Goal: Information Seeking & Learning: Find specific page/section

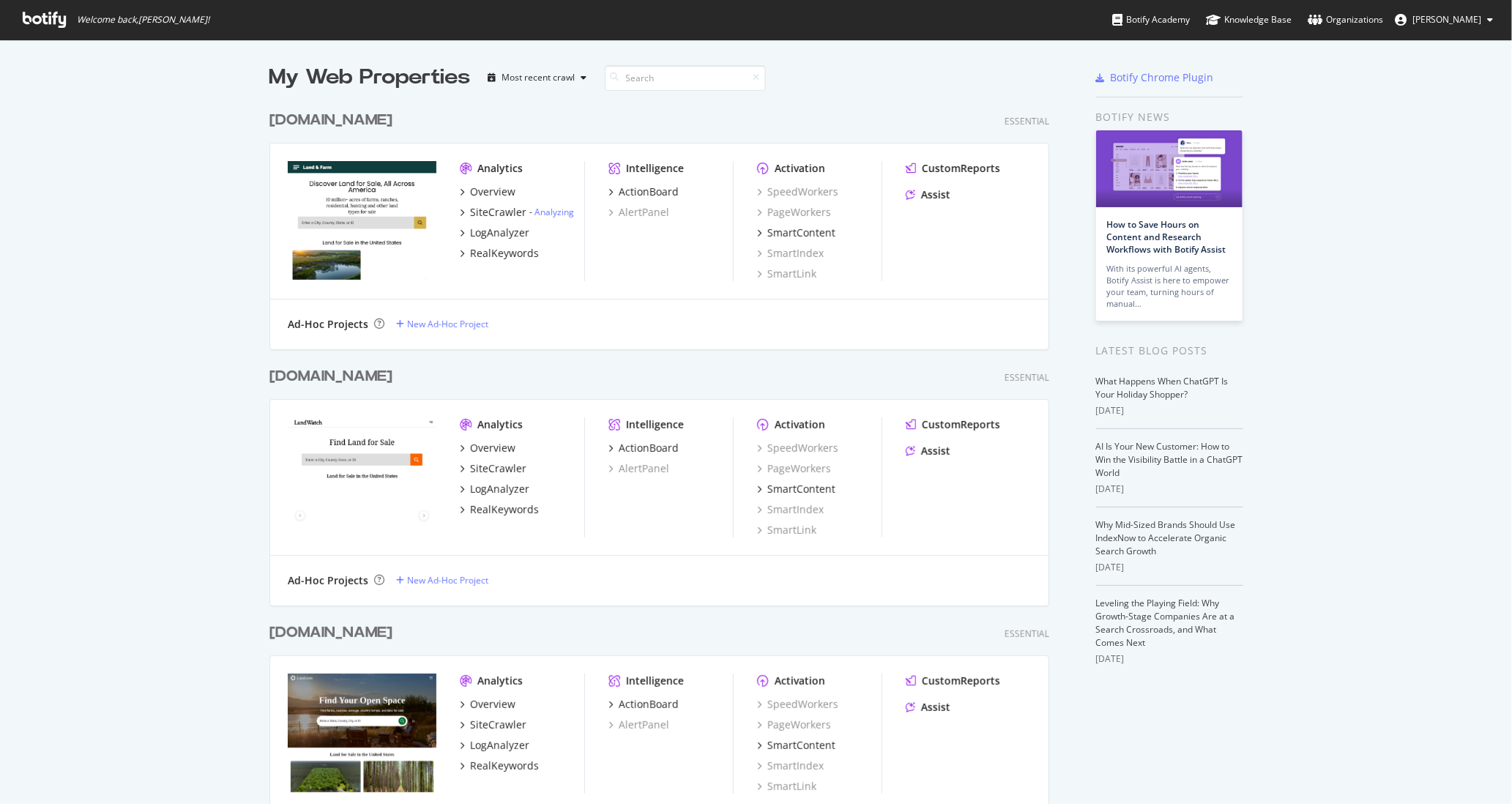
scroll to position [804, 1512]
click at [502, 466] on div "SiteCrawler" at bounding box center [499, 468] width 57 height 15
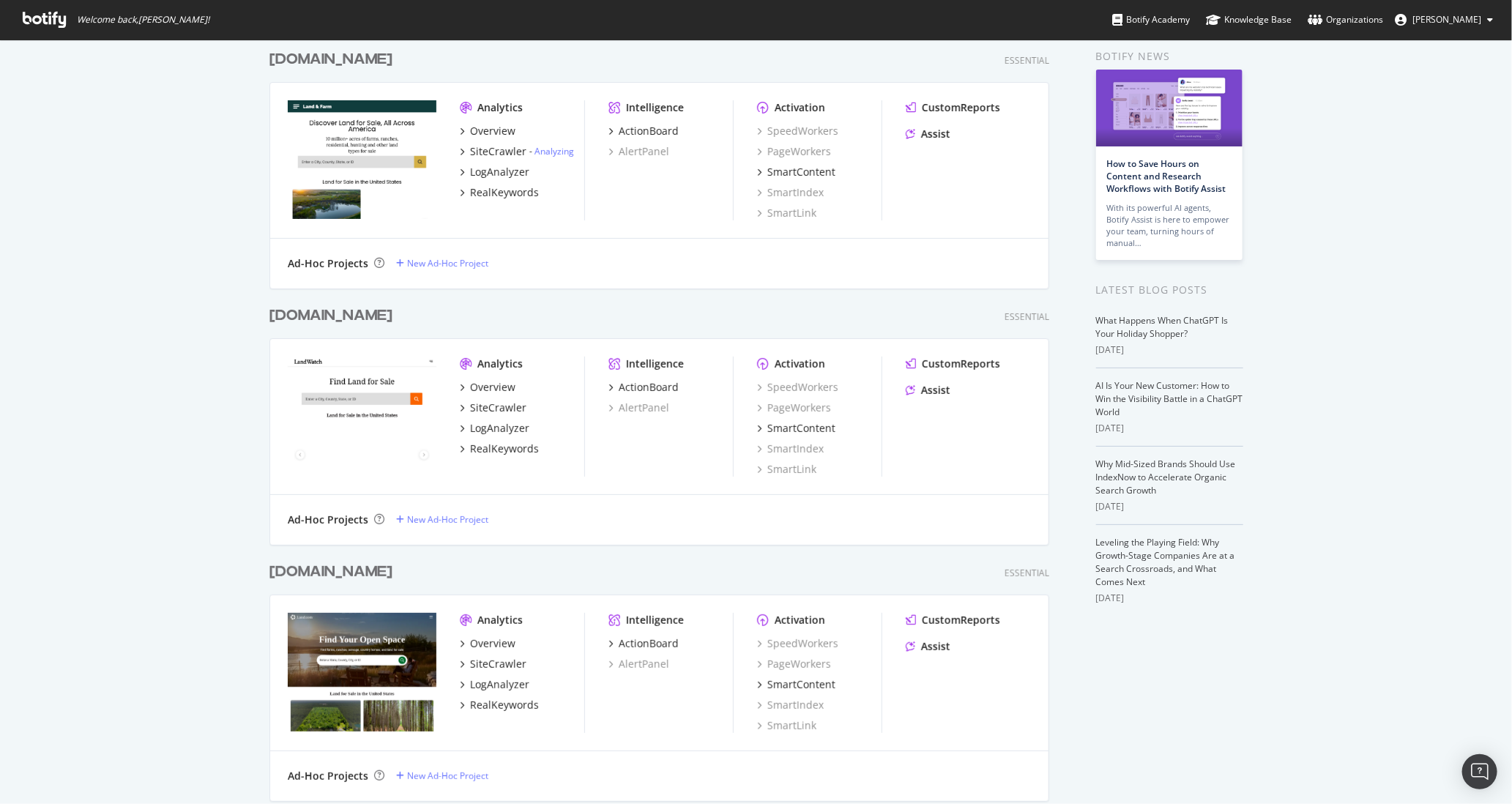
scroll to position [63, 0]
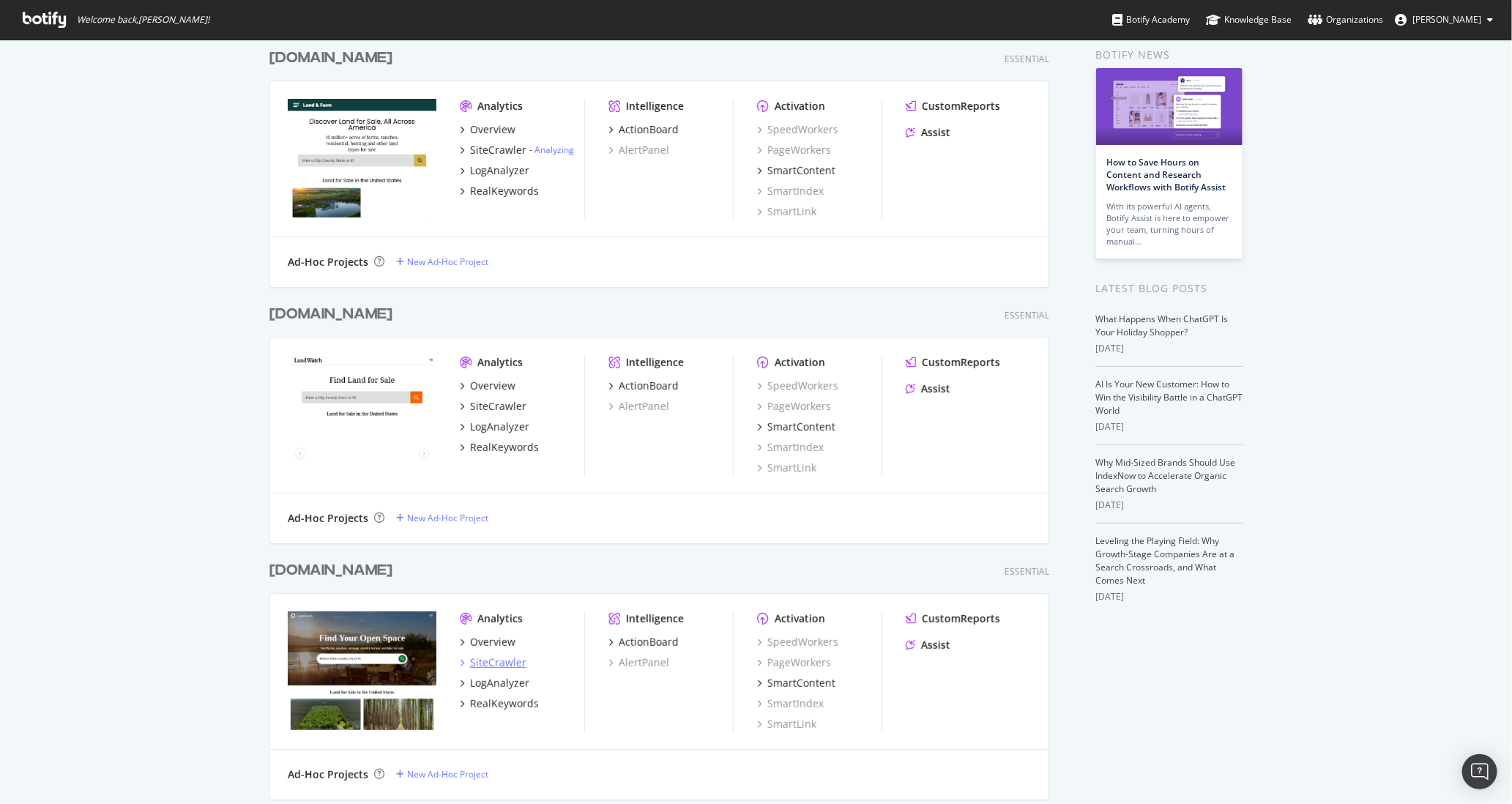
click at [506, 666] on div "SiteCrawler" at bounding box center [499, 663] width 57 height 15
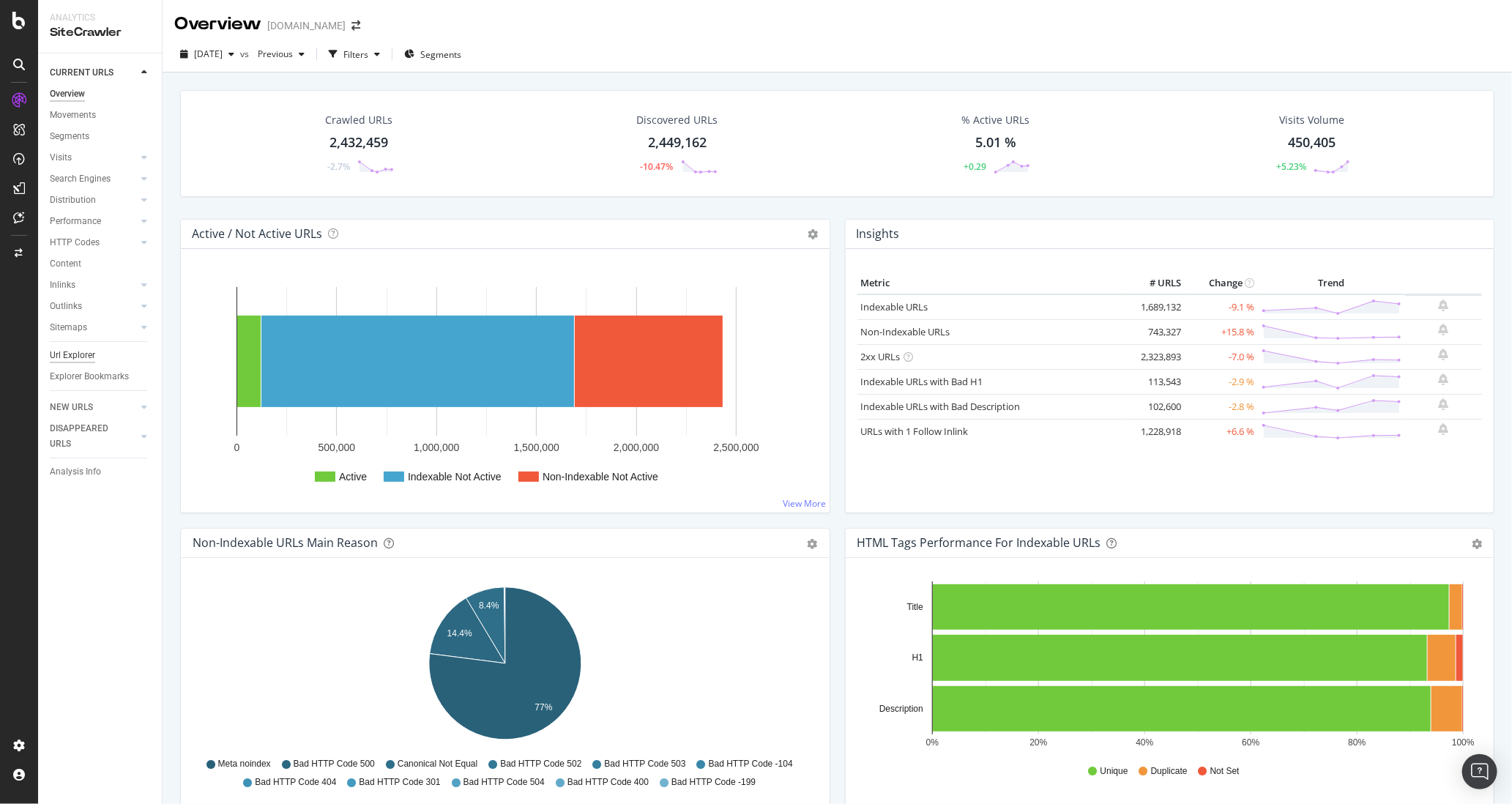
click at [82, 353] on div "Url Explorer" at bounding box center [72, 356] width 45 height 15
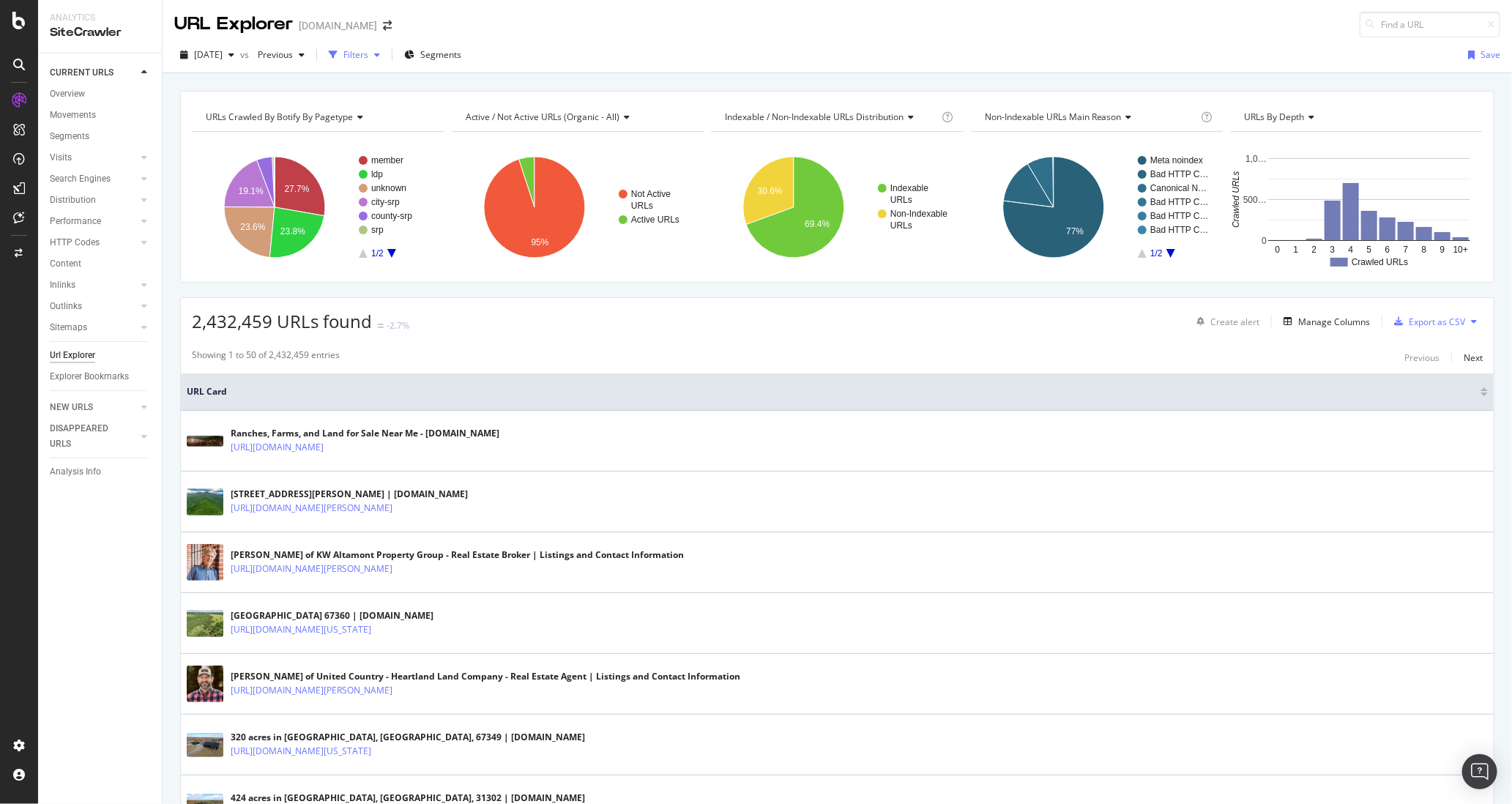
click at [380, 52] on icon "button" at bounding box center [377, 55] width 6 height 9
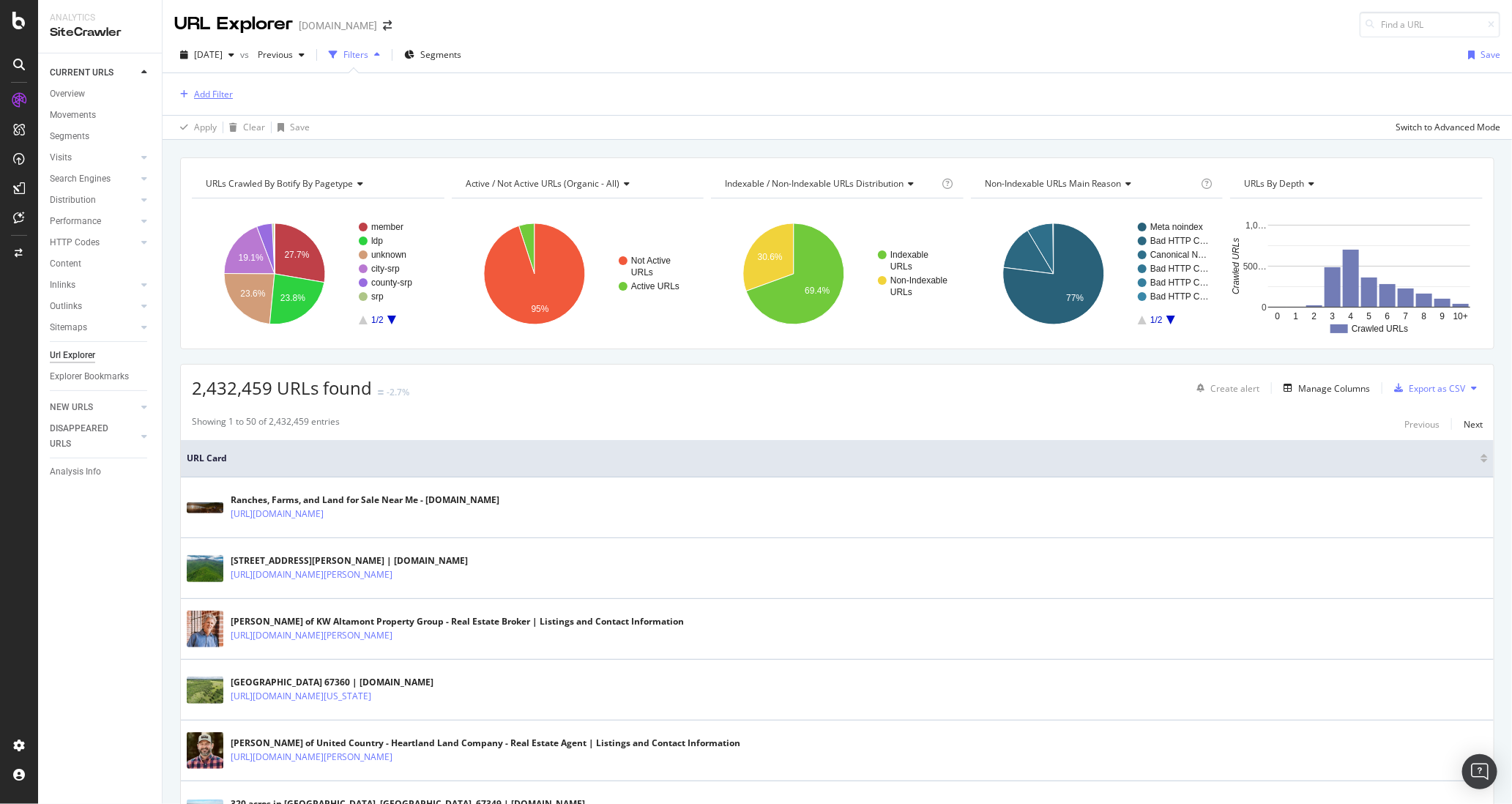
click at [218, 92] on div "Add Filter" at bounding box center [213, 94] width 39 height 13
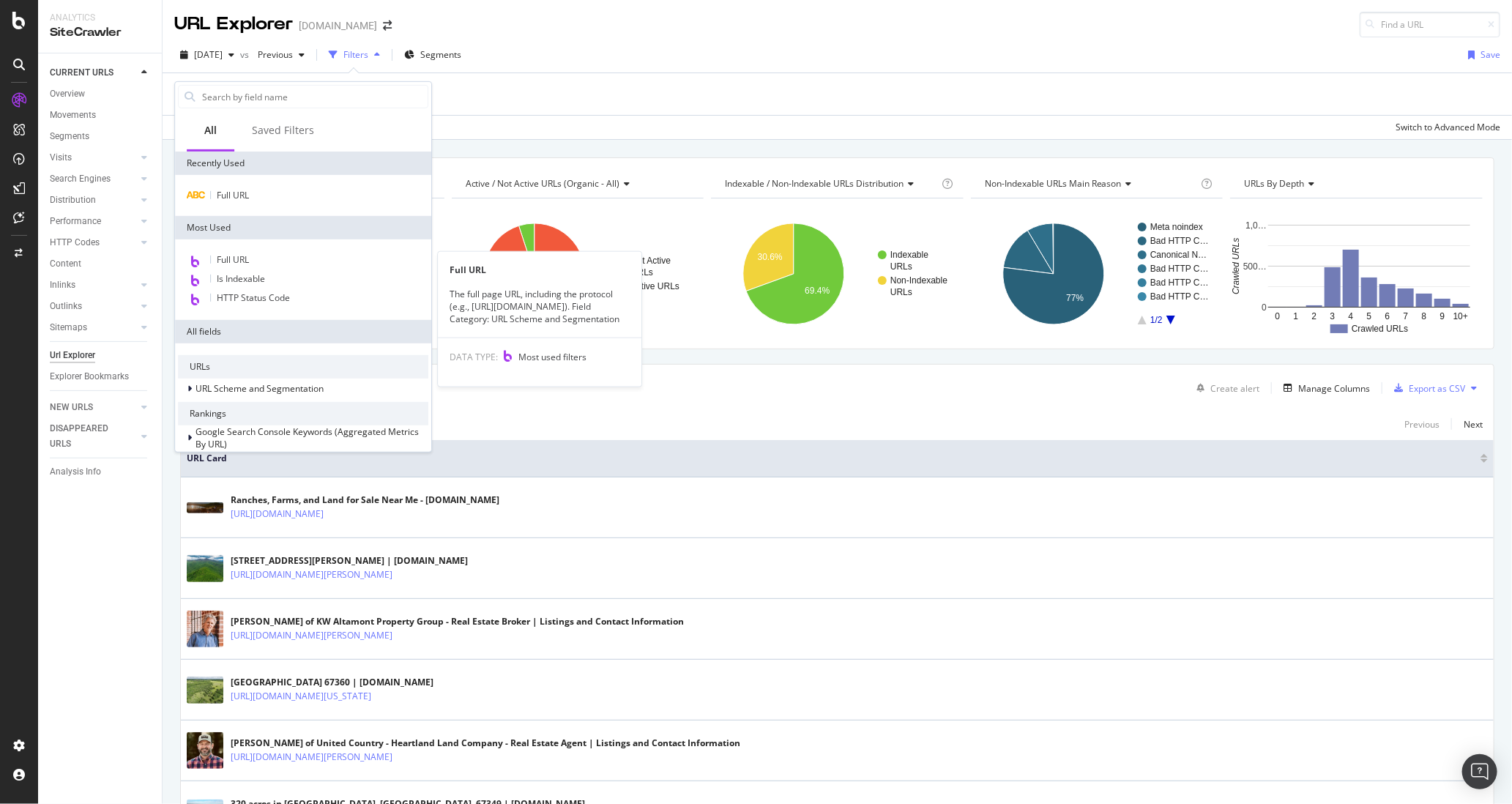
click at [254, 257] on div "Full URL" at bounding box center [303, 261] width 250 height 19
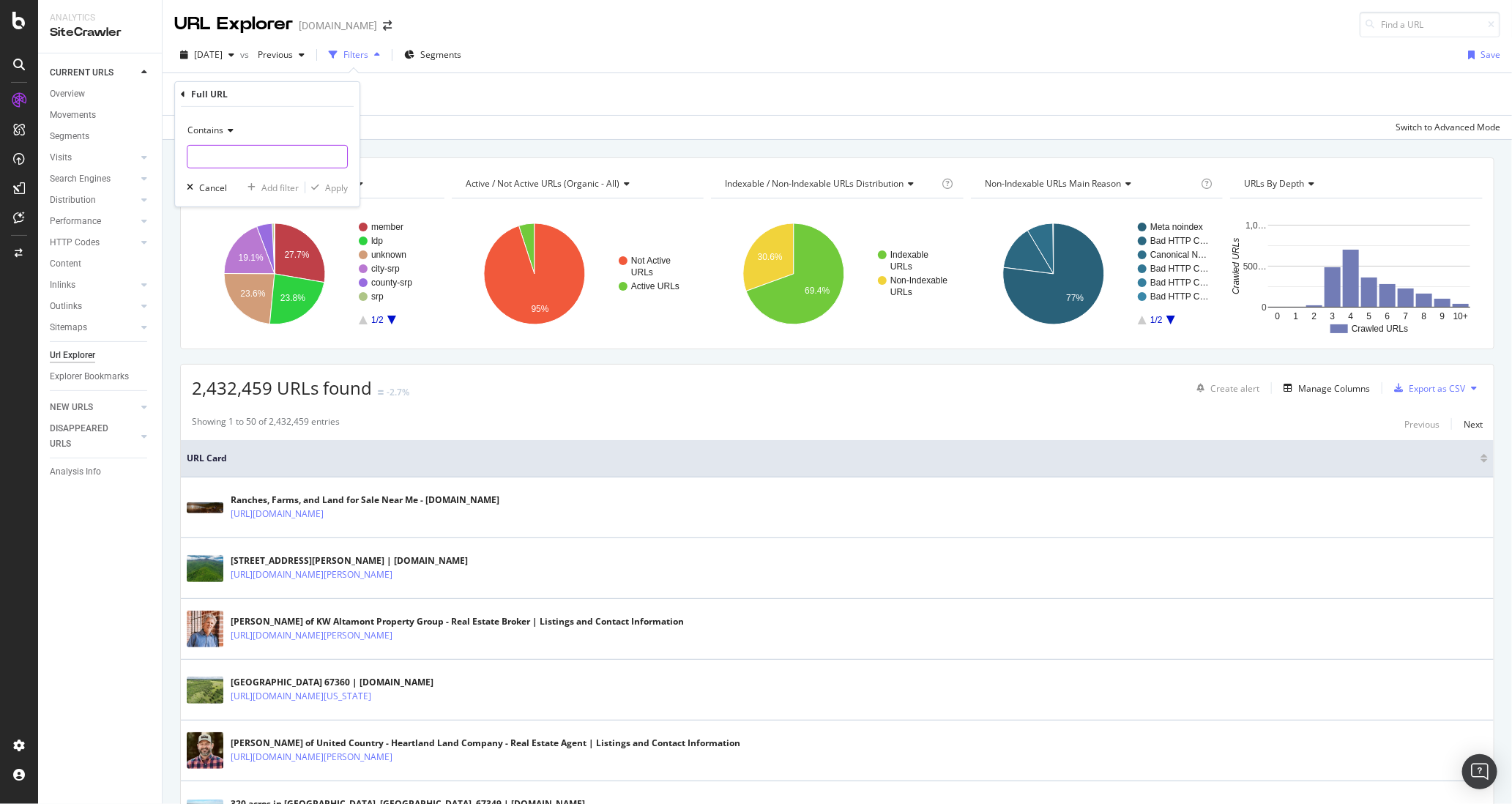
click at [247, 154] on input "text" at bounding box center [267, 156] width 159 height 23
type input "/Texas/"
click at [332, 189] on div "Apply" at bounding box center [336, 187] width 22 height 13
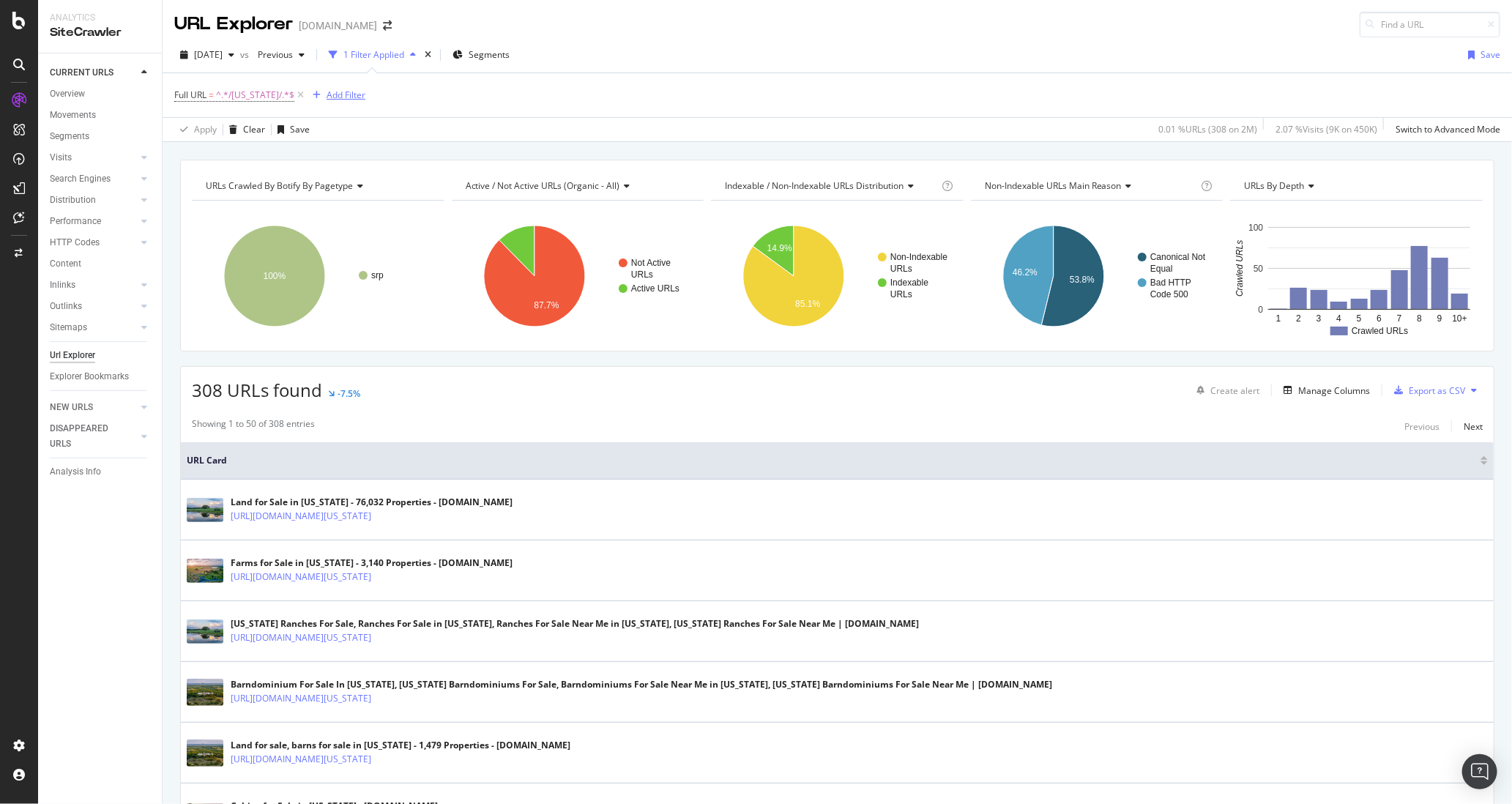
click at [326, 93] on div "Add Filter" at bounding box center [345, 94] width 39 height 13
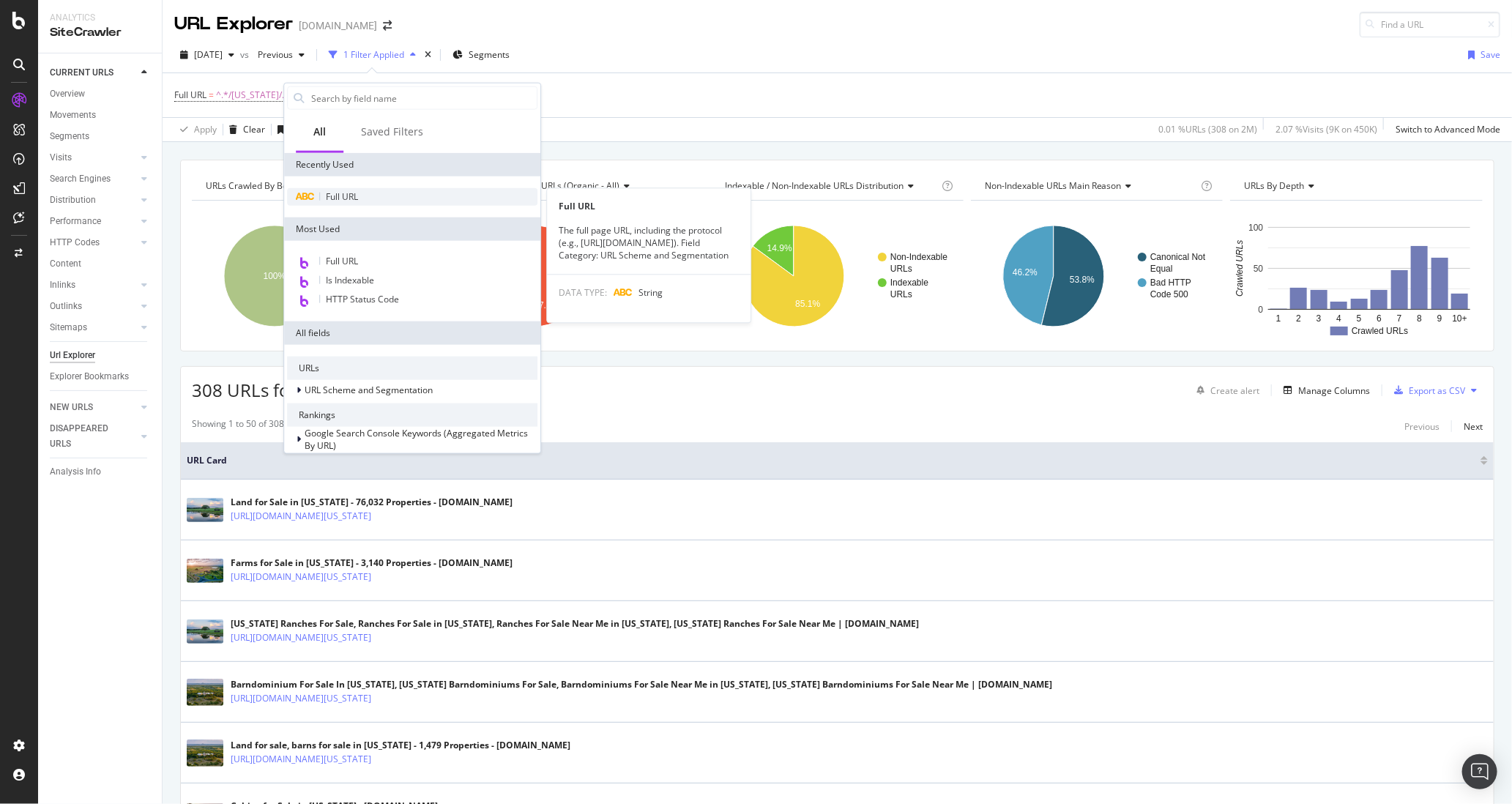
click at [346, 195] on span "Full URL" at bounding box center [342, 196] width 33 height 13
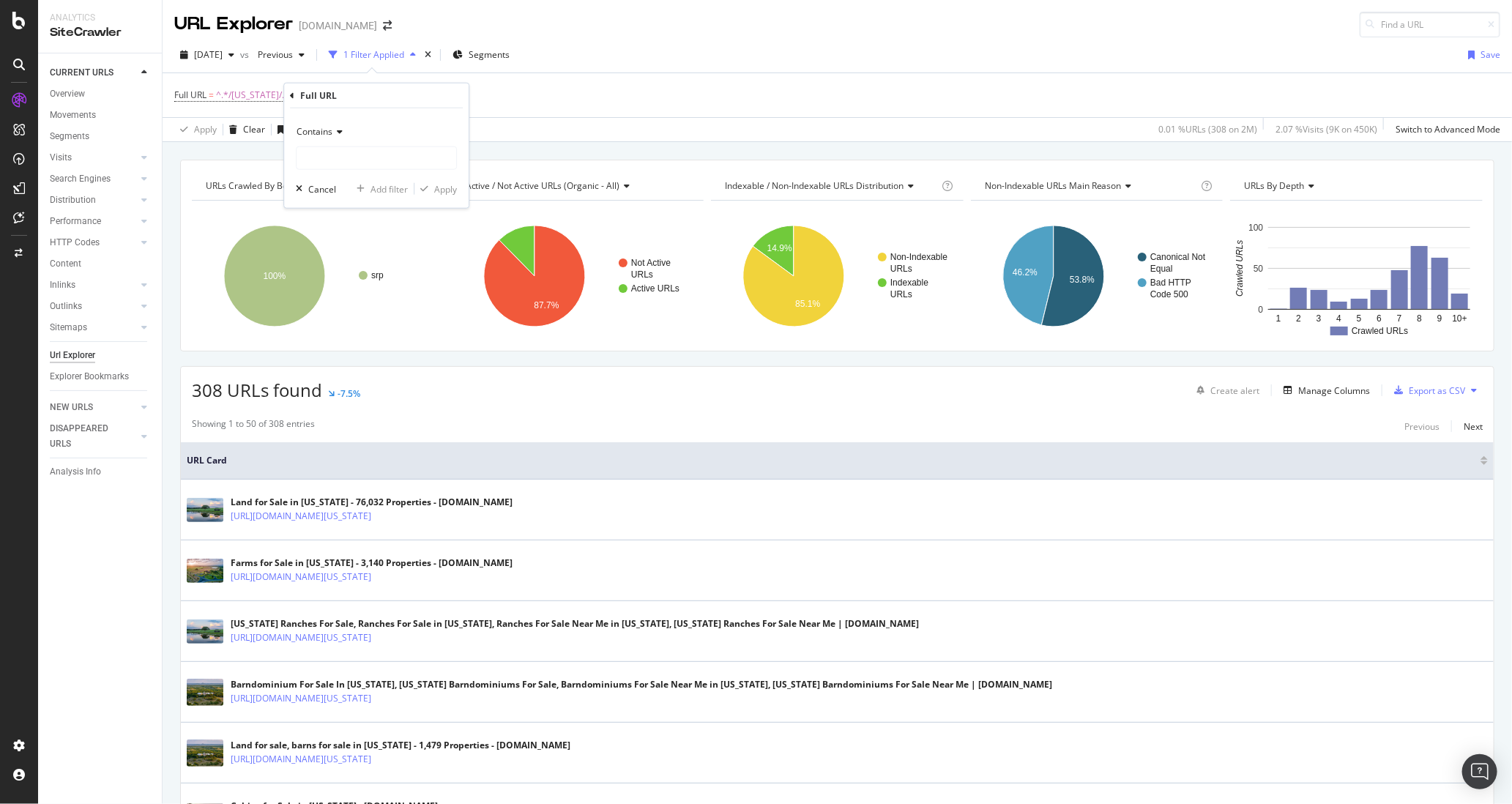
click at [334, 129] on icon at bounding box center [338, 132] width 10 height 9
click at [361, 291] on span "Doesn't contain" at bounding box center [335, 295] width 63 height 13
click at [344, 159] on input "text" at bounding box center [376, 158] width 159 height 23
type input "/page-"
click at [446, 188] on div "Apply" at bounding box center [445, 189] width 22 height 13
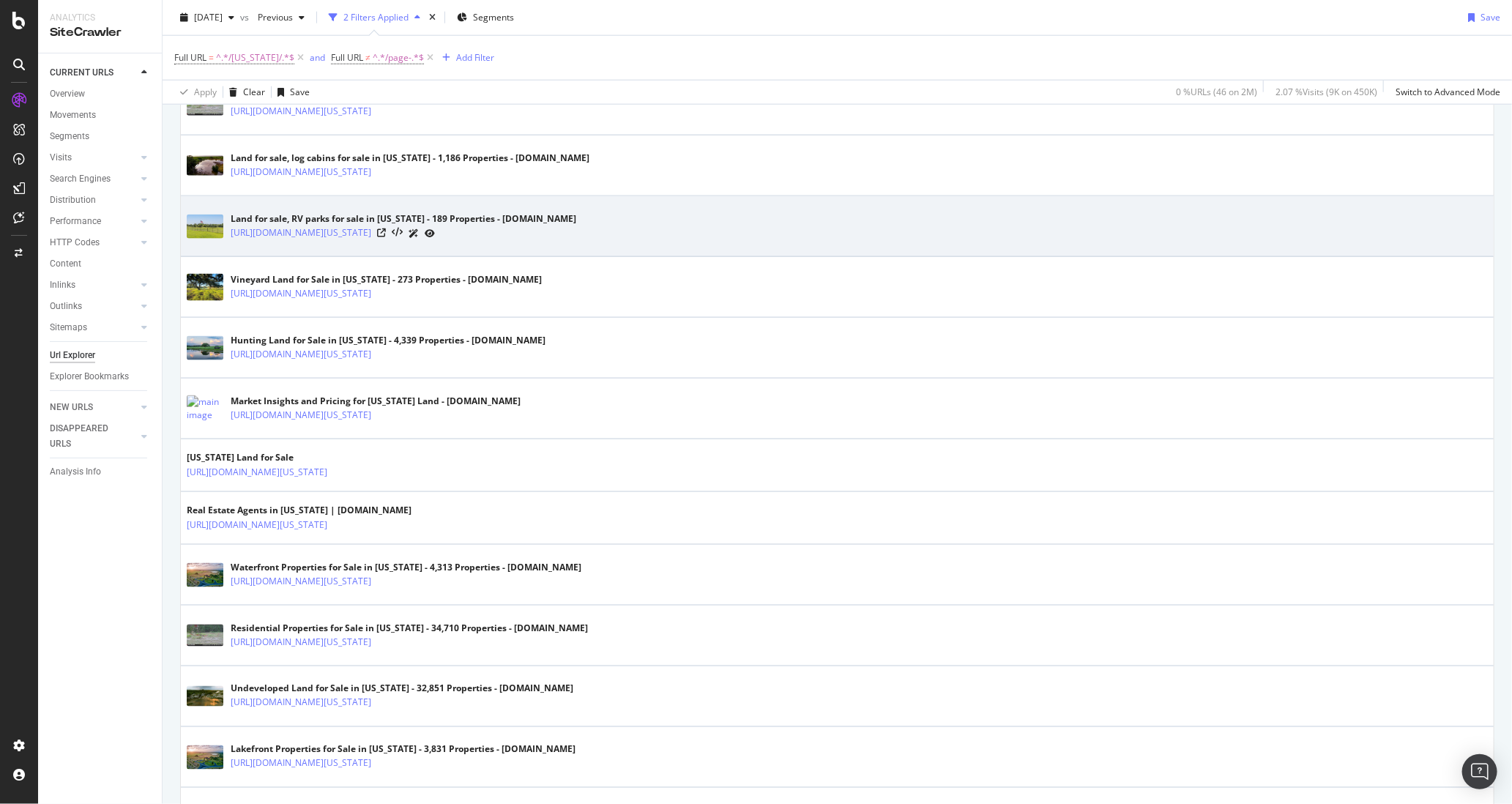
scroll to position [1015, 0]
click at [336, 227] on link "[URL][DOMAIN_NAME][US_STATE]" at bounding box center [301, 231] width 140 height 15
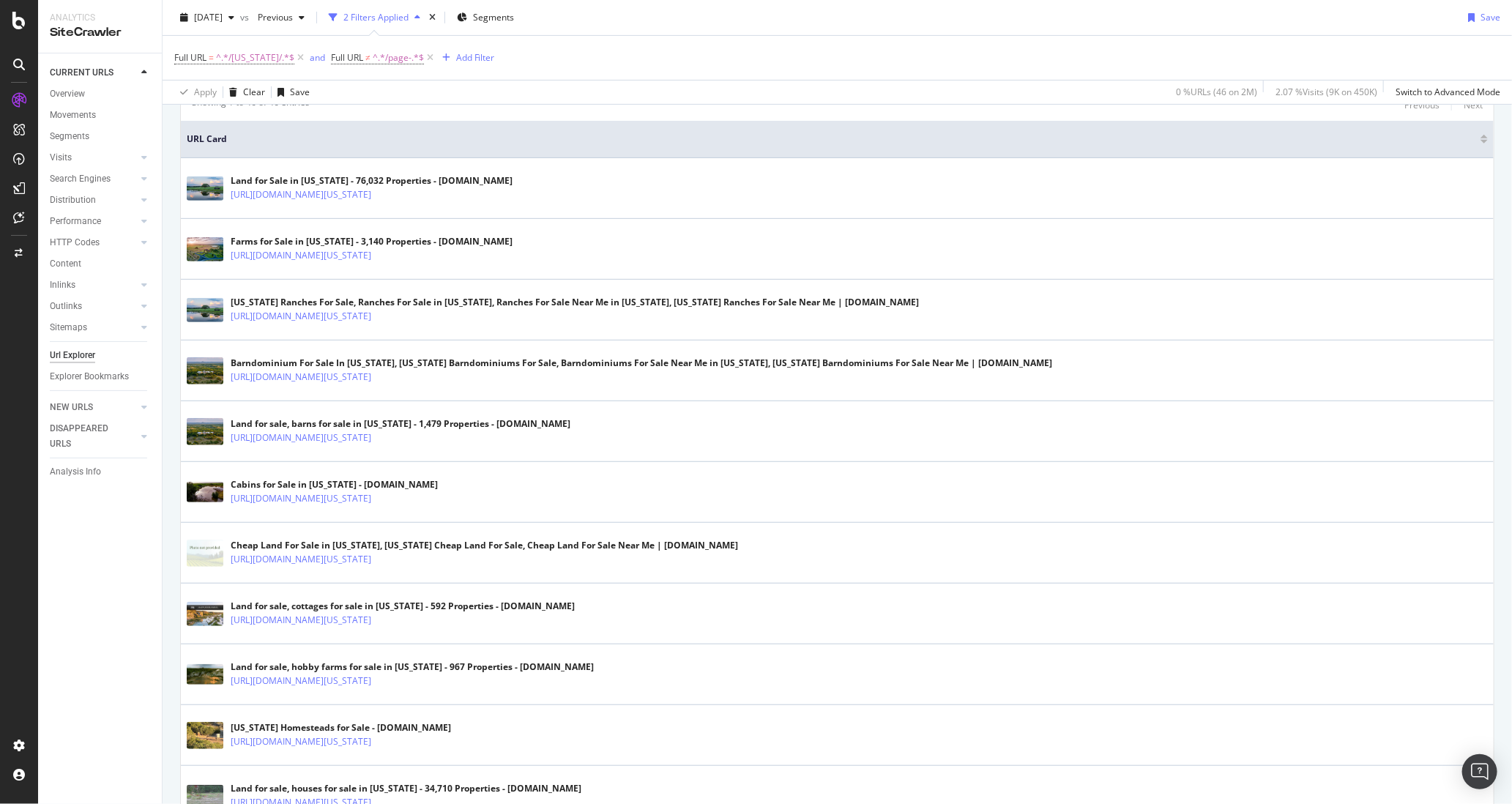
scroll to position [0, 0]
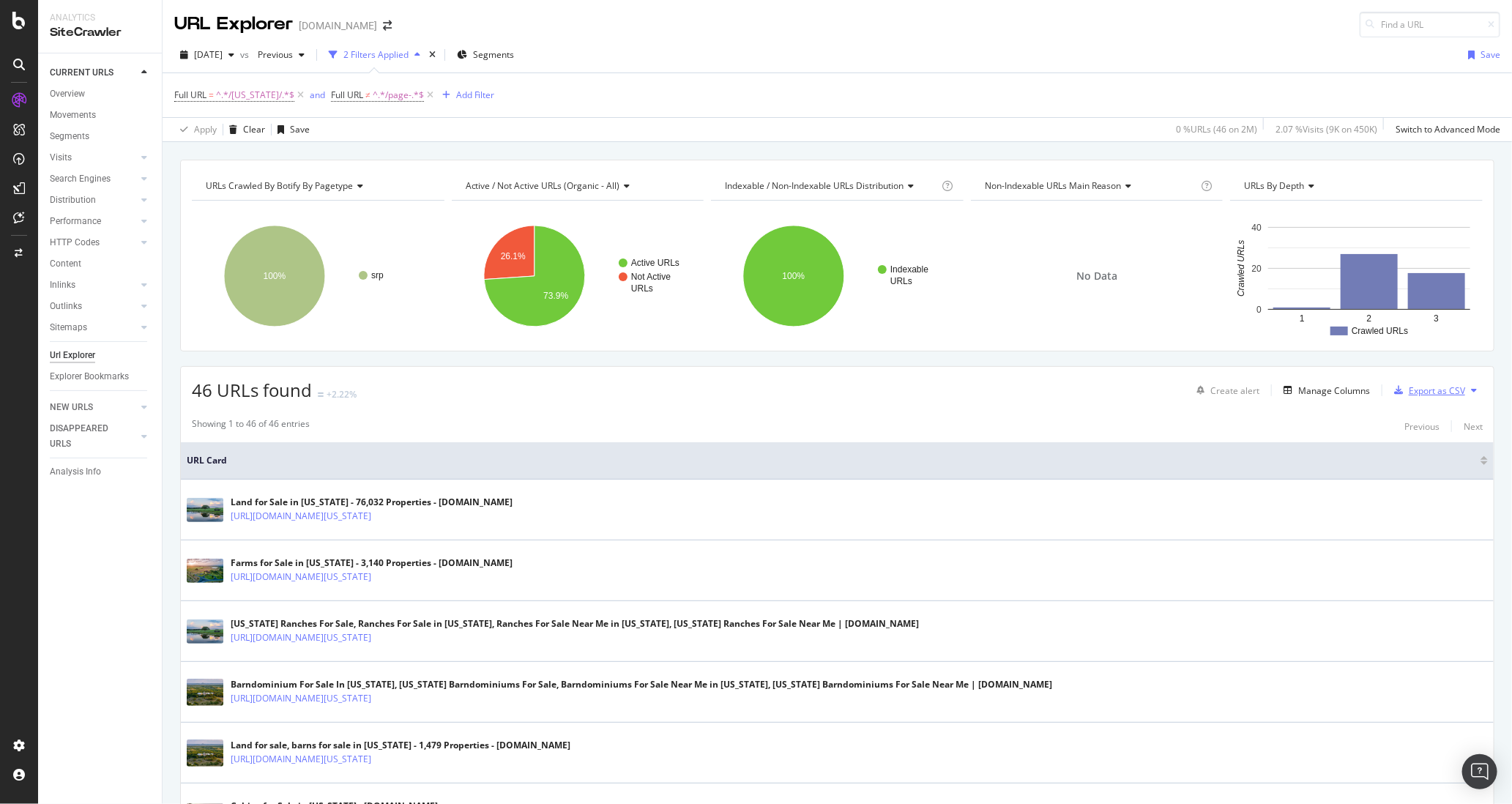
click at [1445, 390] on div "Export as CSV" at bounding box center [1437, 391] width 57 height 13
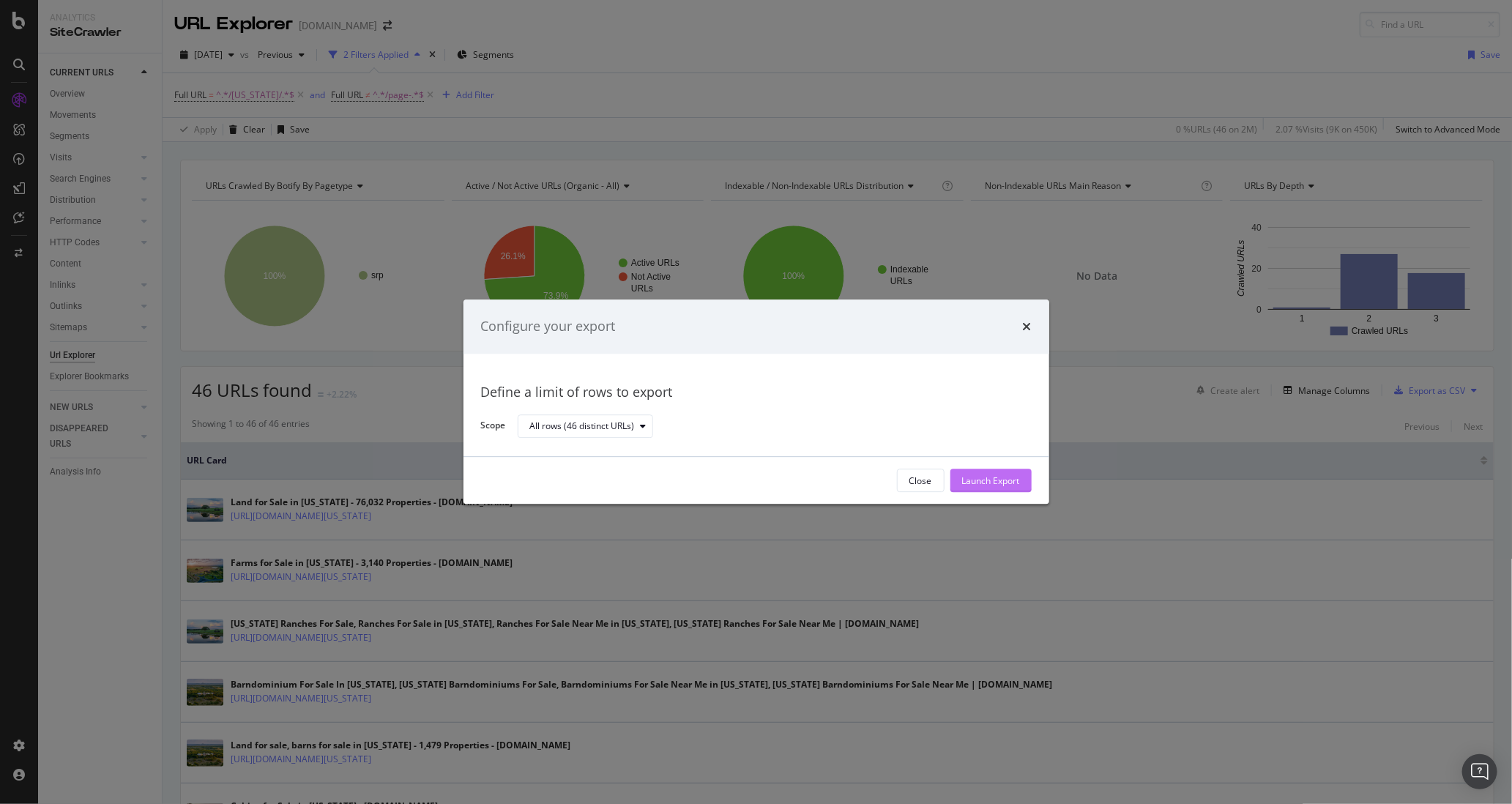
click at [988, 485] on div "Launch Export" at bounding box center [991, 481] width 58 height 13
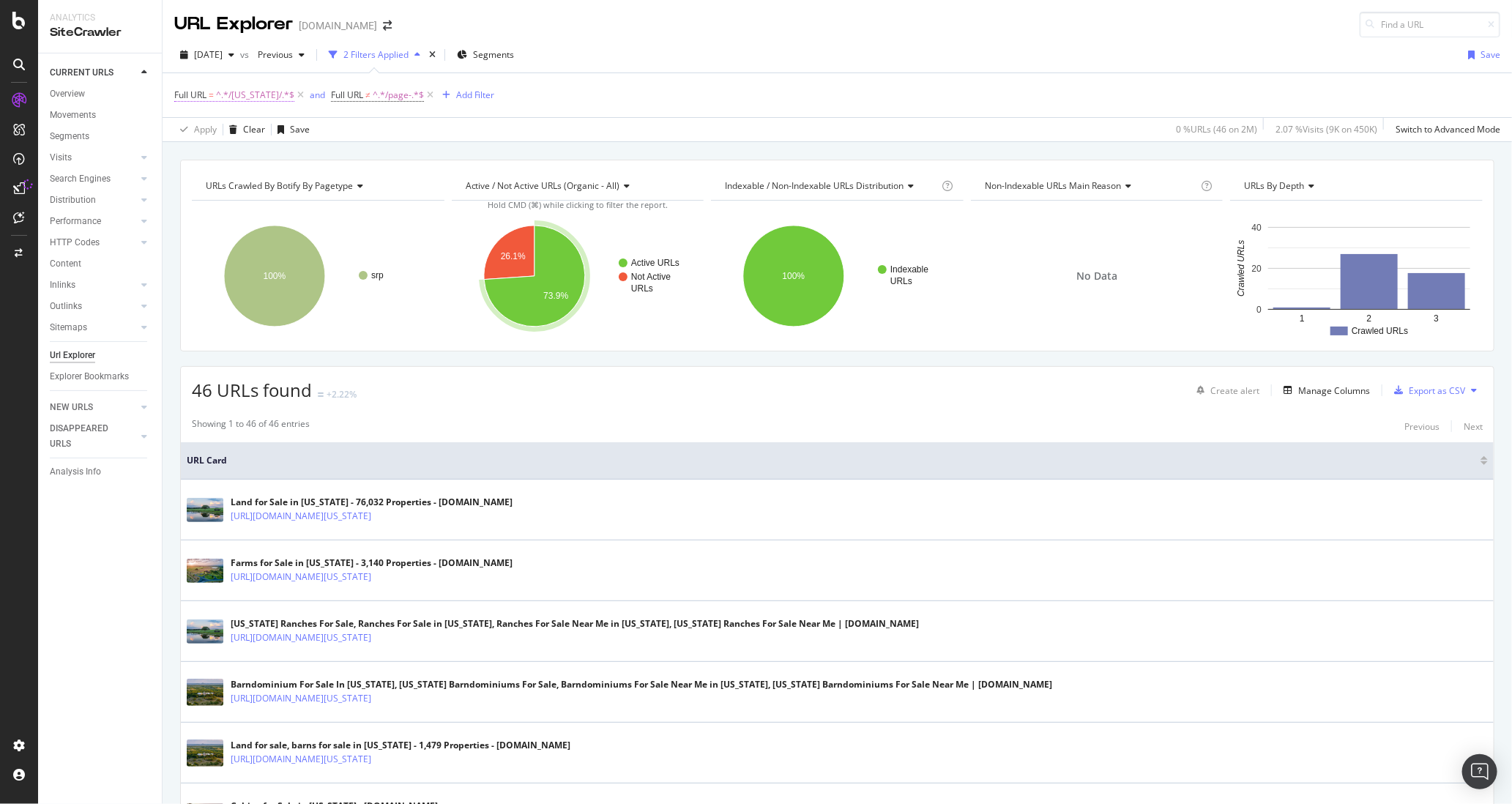
click at [249, 94] on span "^.*/Texas/.*$" at bounding box center [254, 95] width 78 height 21
click at [214, 152] on input "/Texas/" at bounding box center [257, 155] width 139 height 23
type input "/Florida/"
click at [344, 188] on div "Apply" at bounding box center [336, 186] width 22 height 13
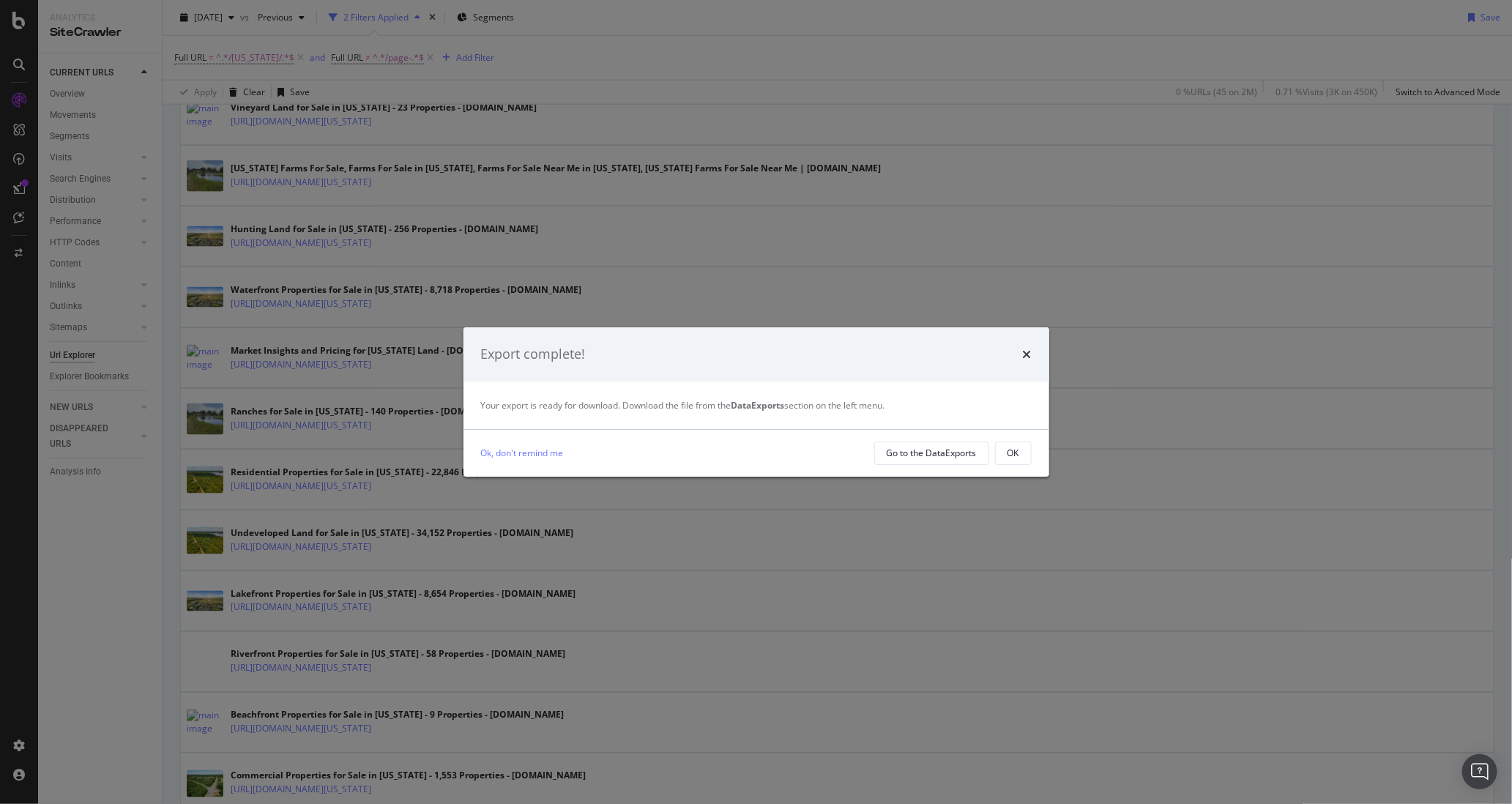
scroll to position [1087, 0]
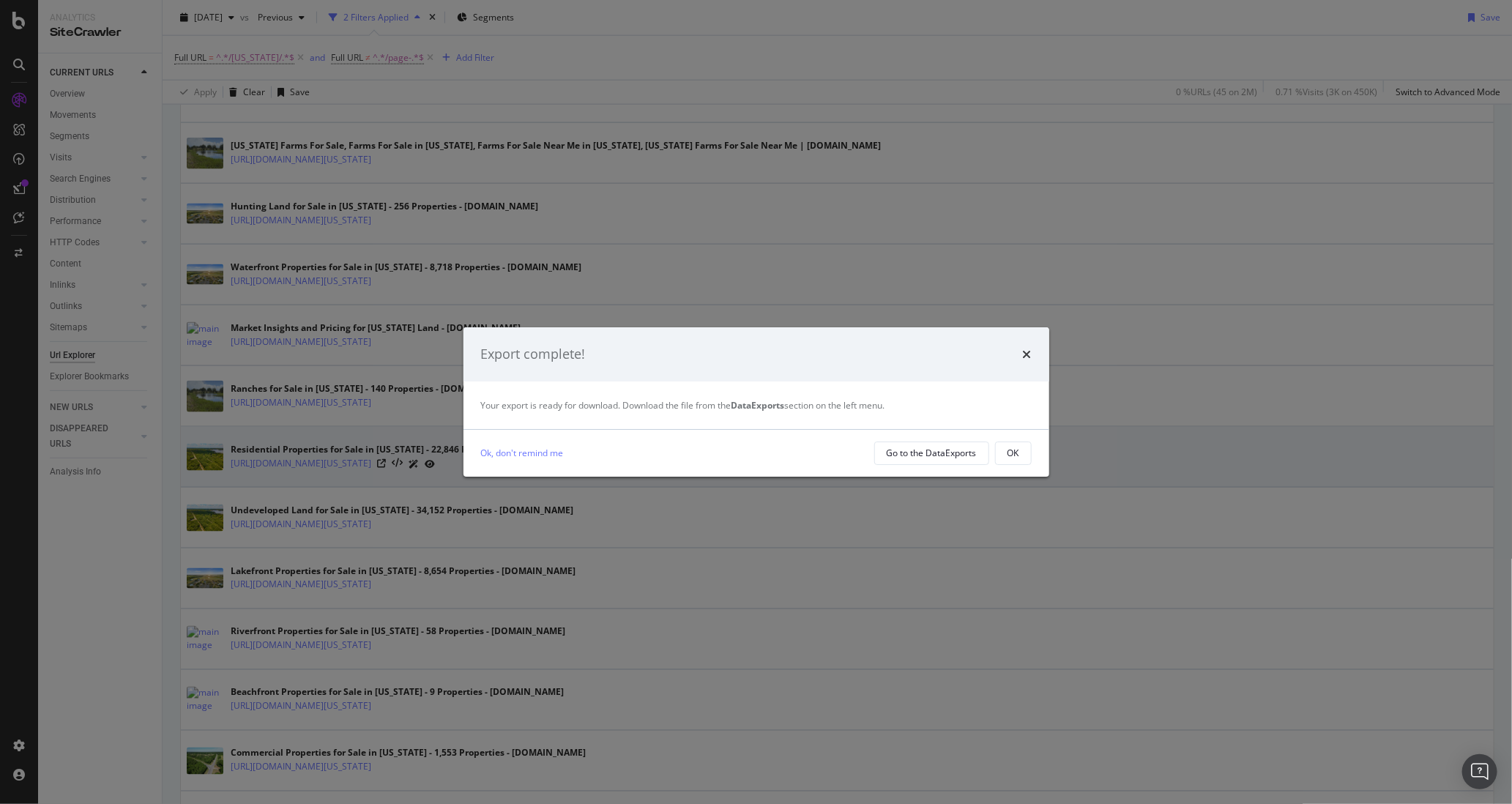
click at [1019, 453] on button "OK" at bounding box center [1013, 453] width 37 height 23
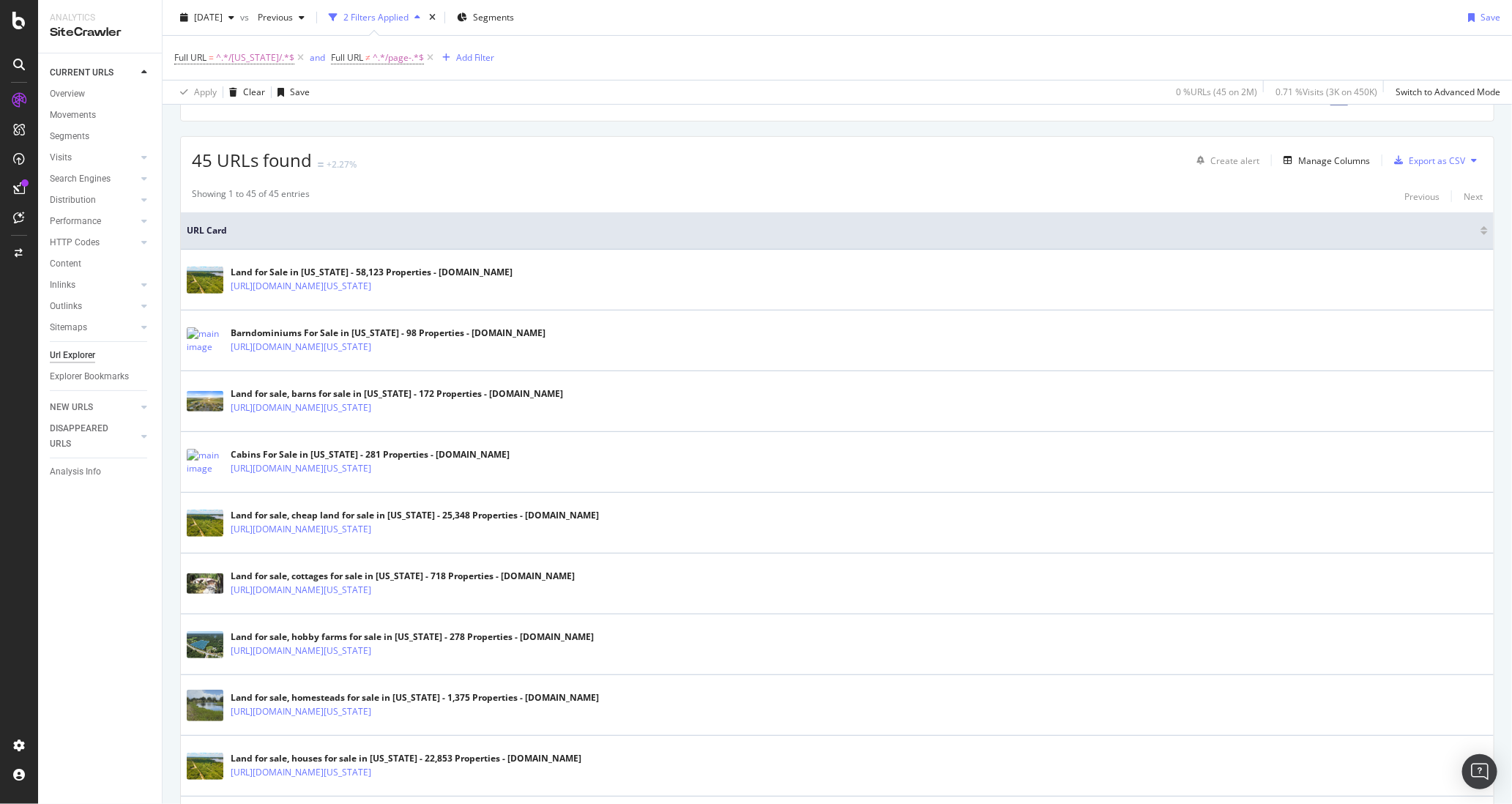
scroll to position [0, 0]
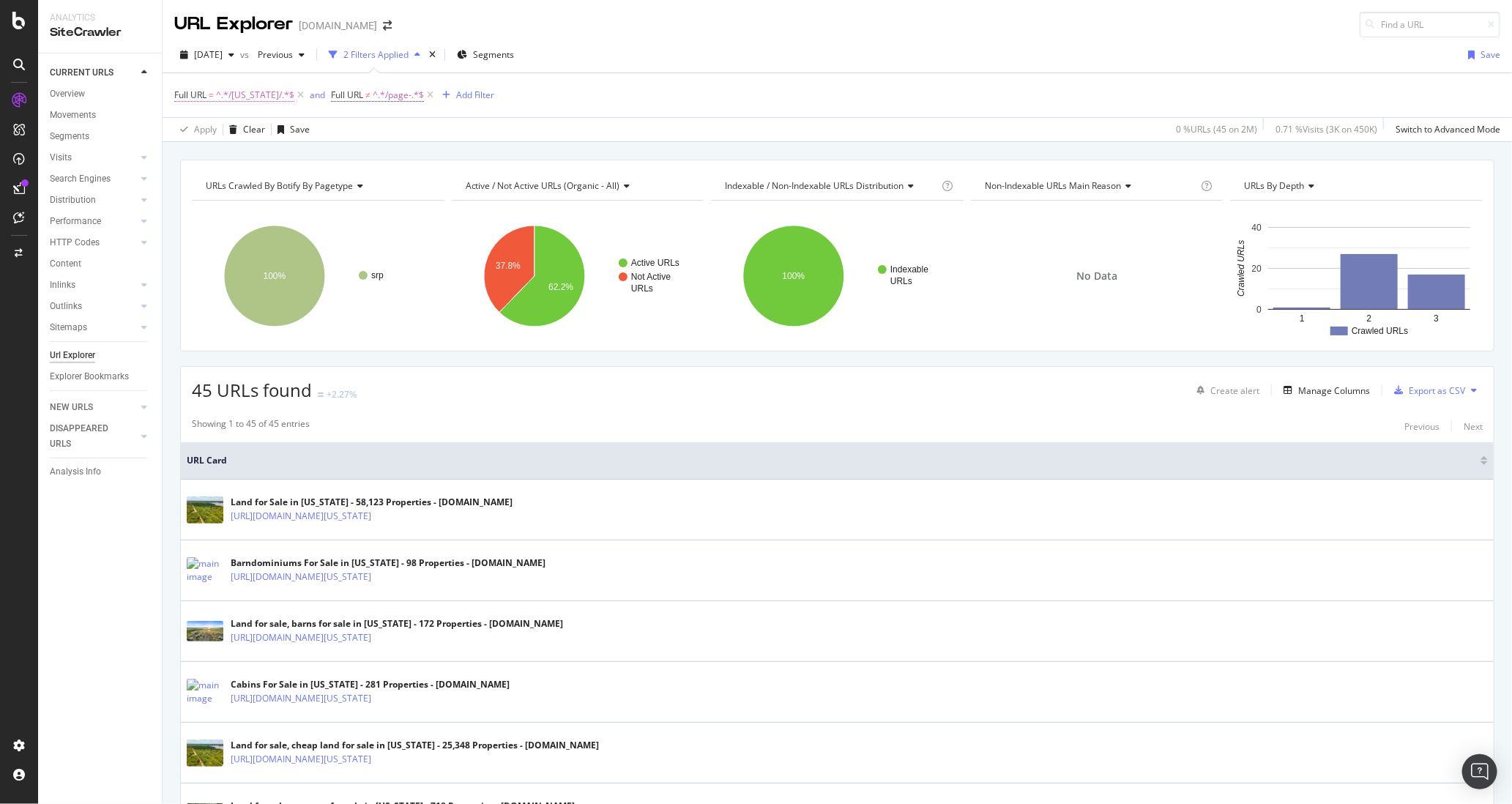
click at [255, 97] on span "^.*/Florida/.*$" at bounding box center [254, 95] width 78 height 21
drag, startPoint x: 224, startPoint y: 155, endPoint x: 200, endPoint y: 156, distance: 24.0
click at [200, 156] on input "/Florida/" at bounding box center [257, 155] width 139 height 23
click at [215, 153] on input "/Florida/" at bounding box center [257, 155] width 139 height 23
click at [206, 153] on input "/Florida/" at bounding box center [257, 155] width 139 height 23
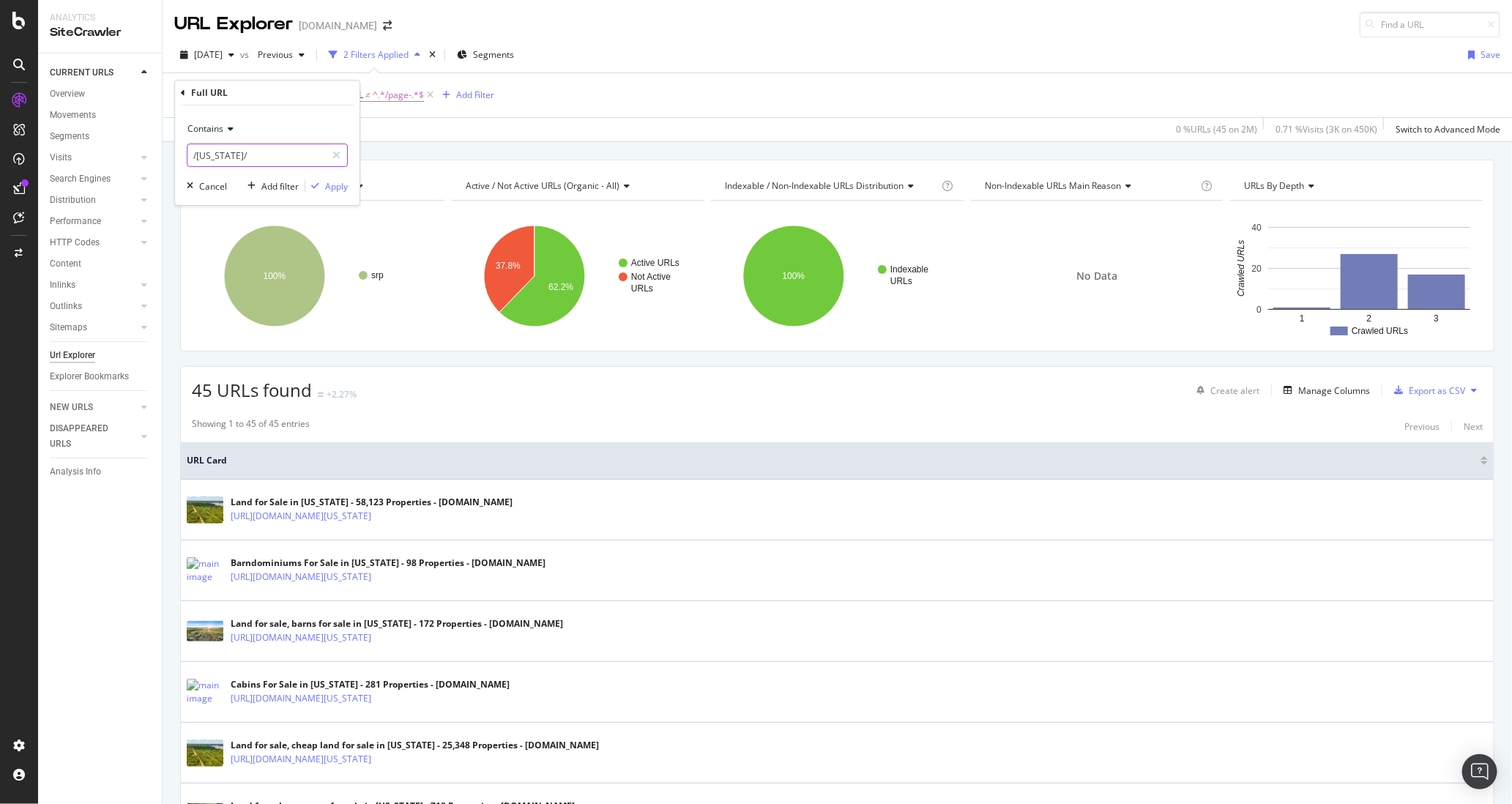
click at [224, 153] on input "/Florida/" at bounding box center [257, 155] width 139 height 23
drag, startPoint x: 223, startPoint y: 153, endPoint x: 193, endPoint y: 155, distance: 30.1
click at [191, 153] on input "/Florida/" at bounding box center [257, 155] width 139 height 23
click at [228, 161] on input "/Florida/" at bounding box center [257, 155] width 139 height 23
click at [250, 152] on input "/Florida/" at bounding box center [257, 155] width 139 height 23
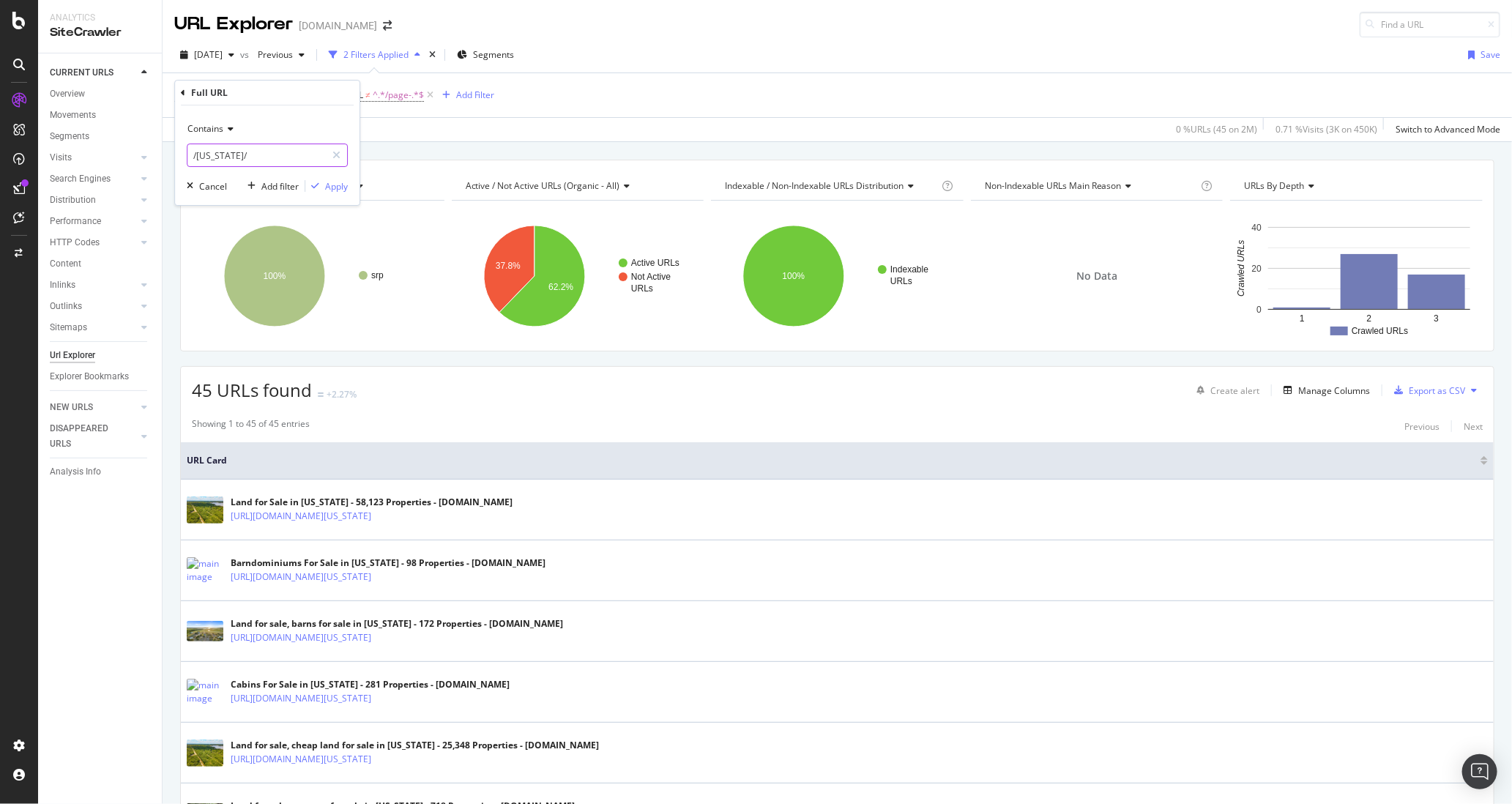
click at [250, 152] on input "/Florida/" at bounding box center [257, 155] width 139 height 23
paste input "\b(?:Alabama|Alaska|Arizona|Arkansas|California|Colorado|Connecticut|Delaware|F…"
type input "\b(?:Alabama|Alaska|Arizona|Arkansas|California|Colorado|Connecticut|Delaware|F…"
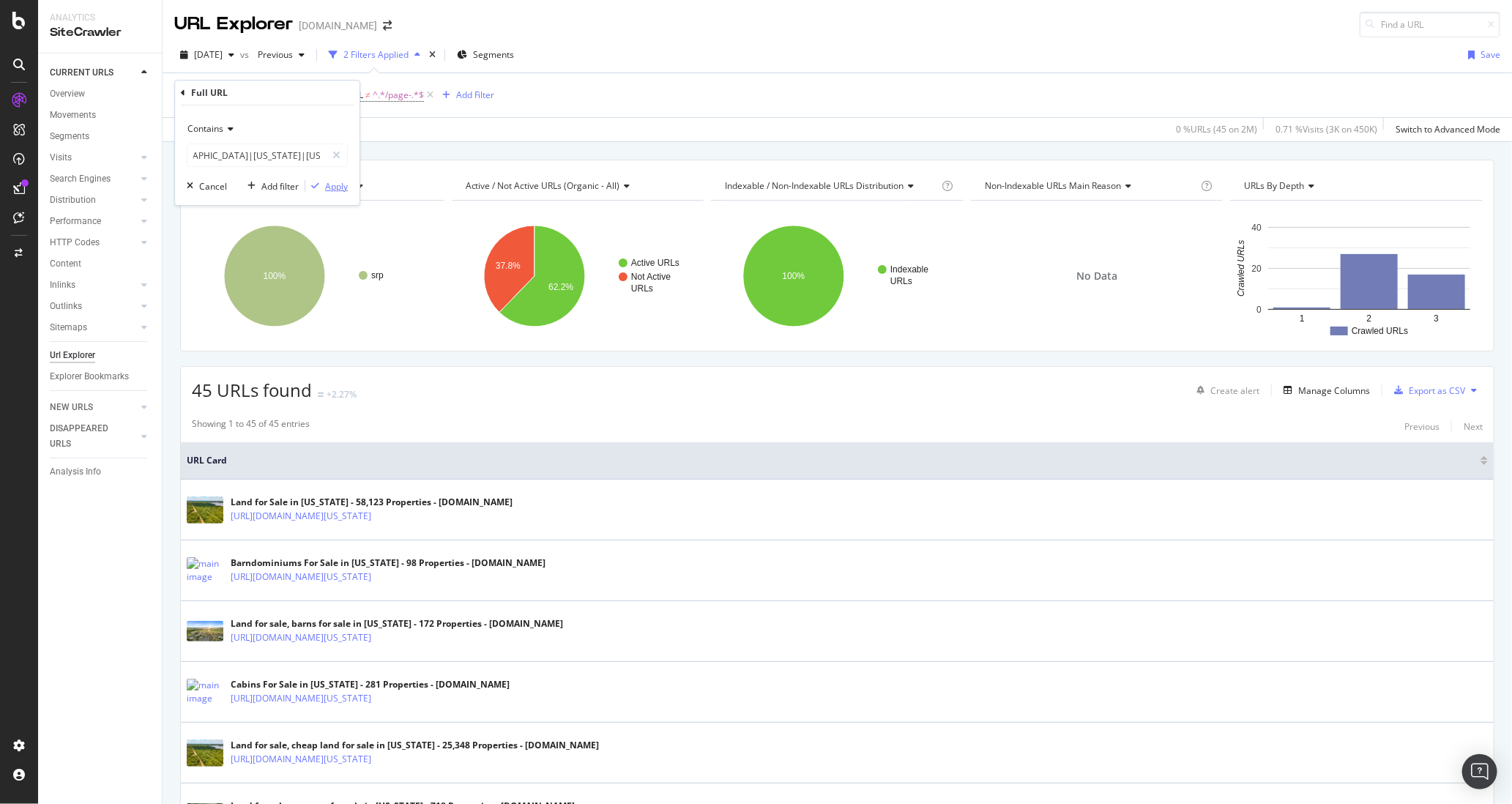
click at [332, 189] on div "Apply" at bounding box center [336, 186] width 22 height 13
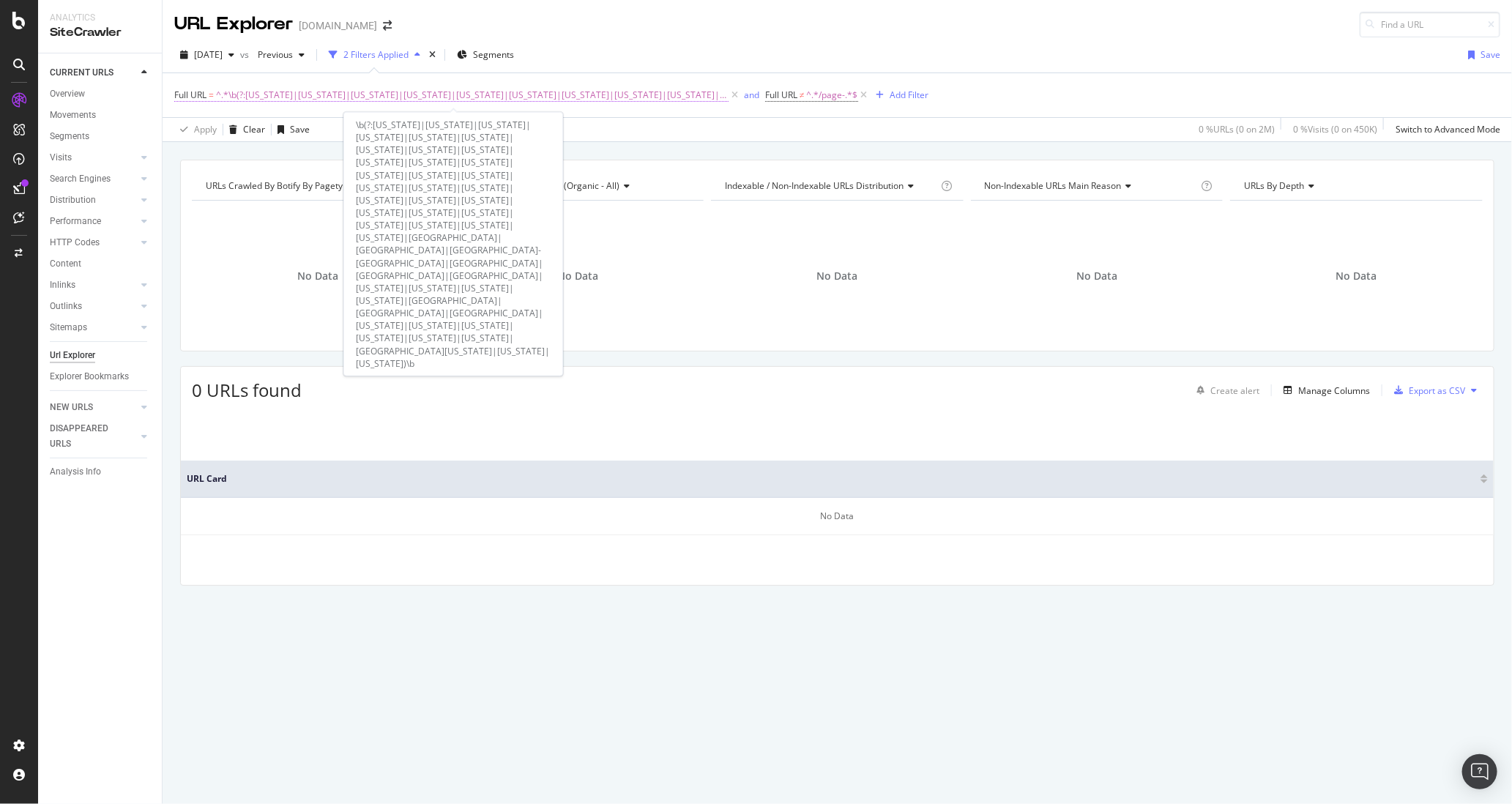
click at [267, 98] on span "^.*\b(?:Alabama|Alaska|Arizona|Arkansas|California|Colorado|Connecticut|Delawar…" at bounding box center [472, 95] width 512 height 21
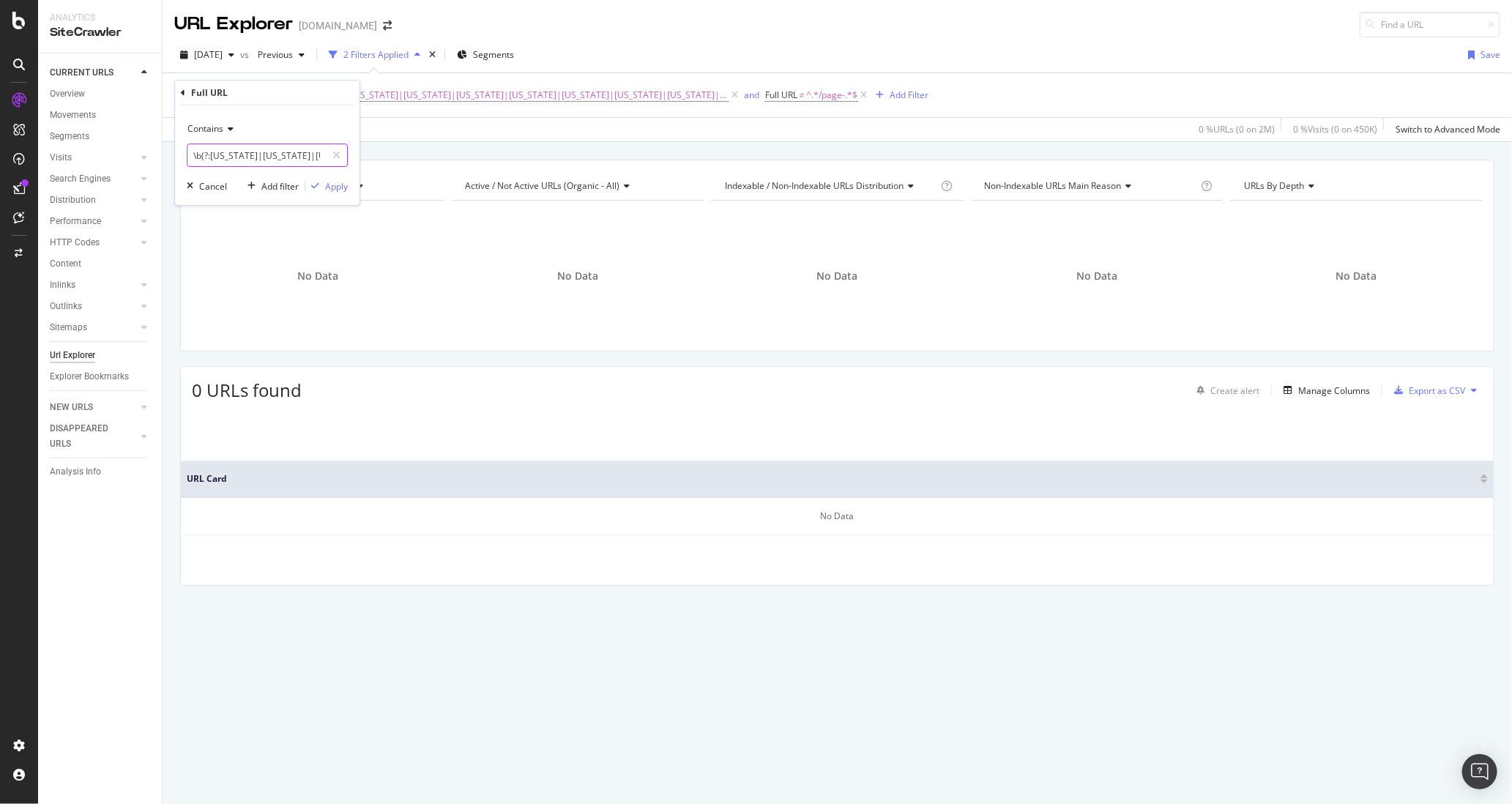
click at [300, 159] on input "\b(?:Alabama|Alaska|Arizona|Arkansas|California|Colorado|Connecticut|Delaware|F…" at bounding box center [257, 155] width 139 height 23
type input "/Wisconsin/"
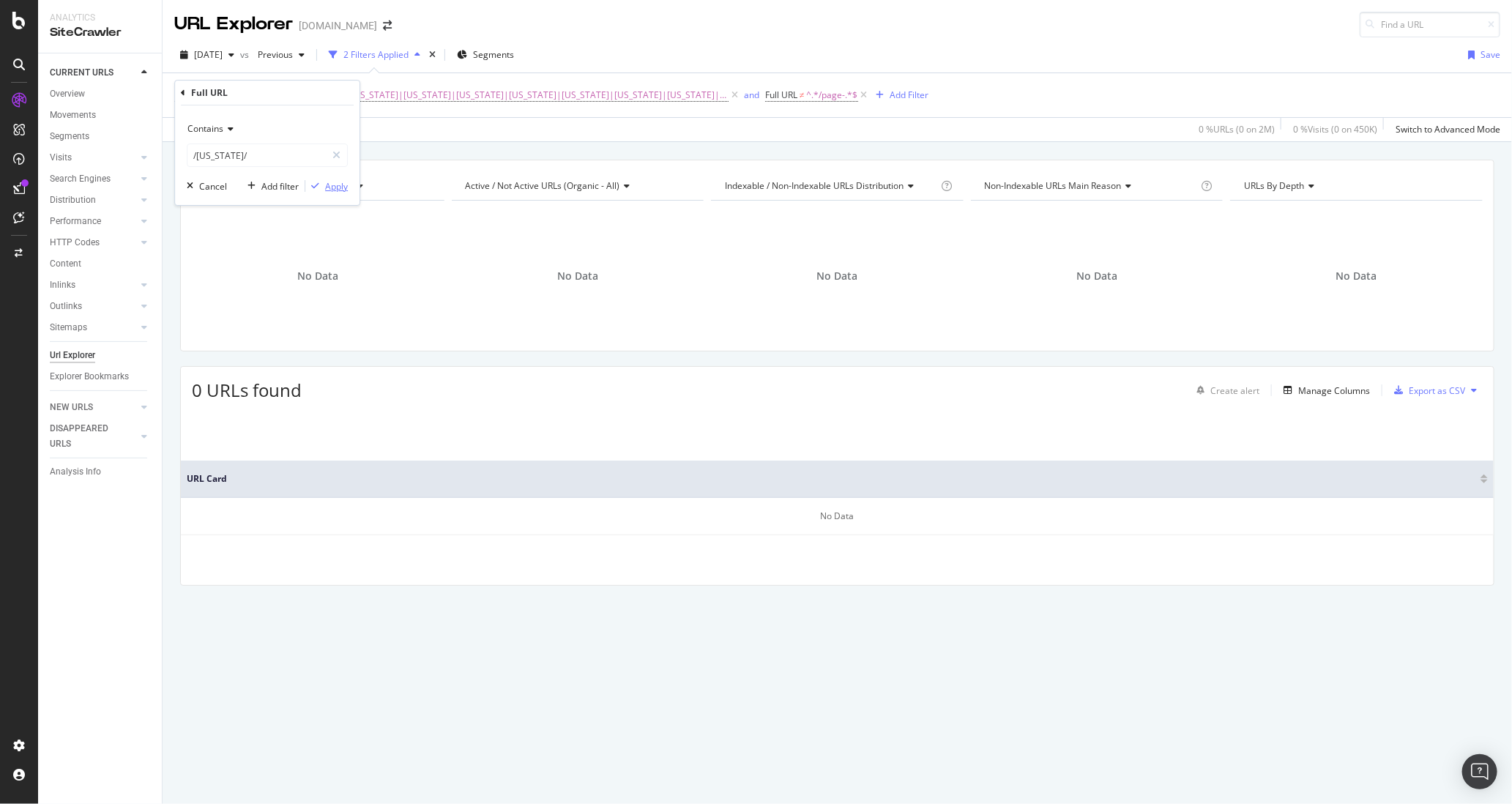
click at [340, 184] on div "Apply" at bounding box center [336, 186] width 22 height 13
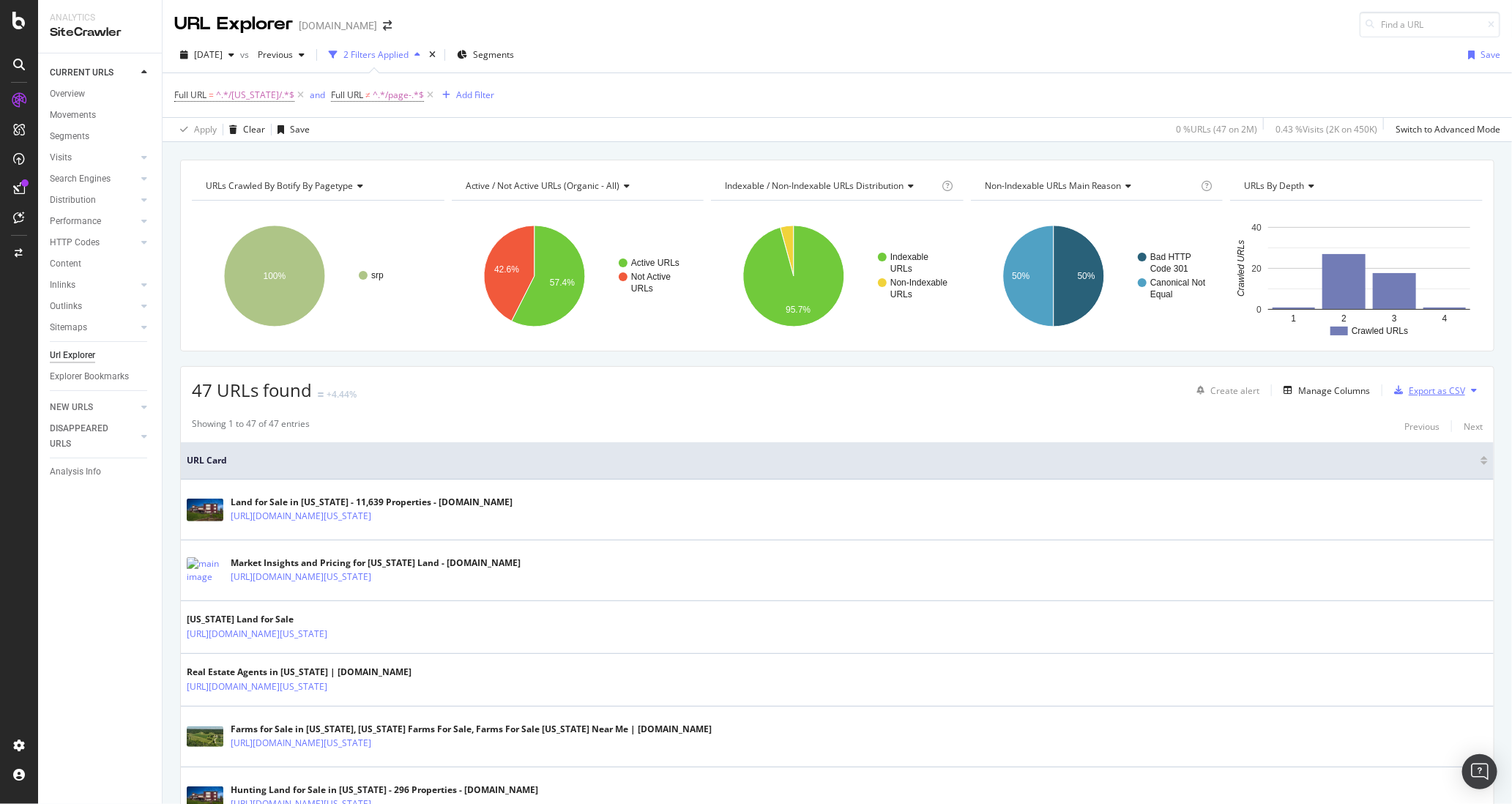
click at [1433, 385] on div "Export as CSV" at bounding box center [1437, 391] width 57 height 13
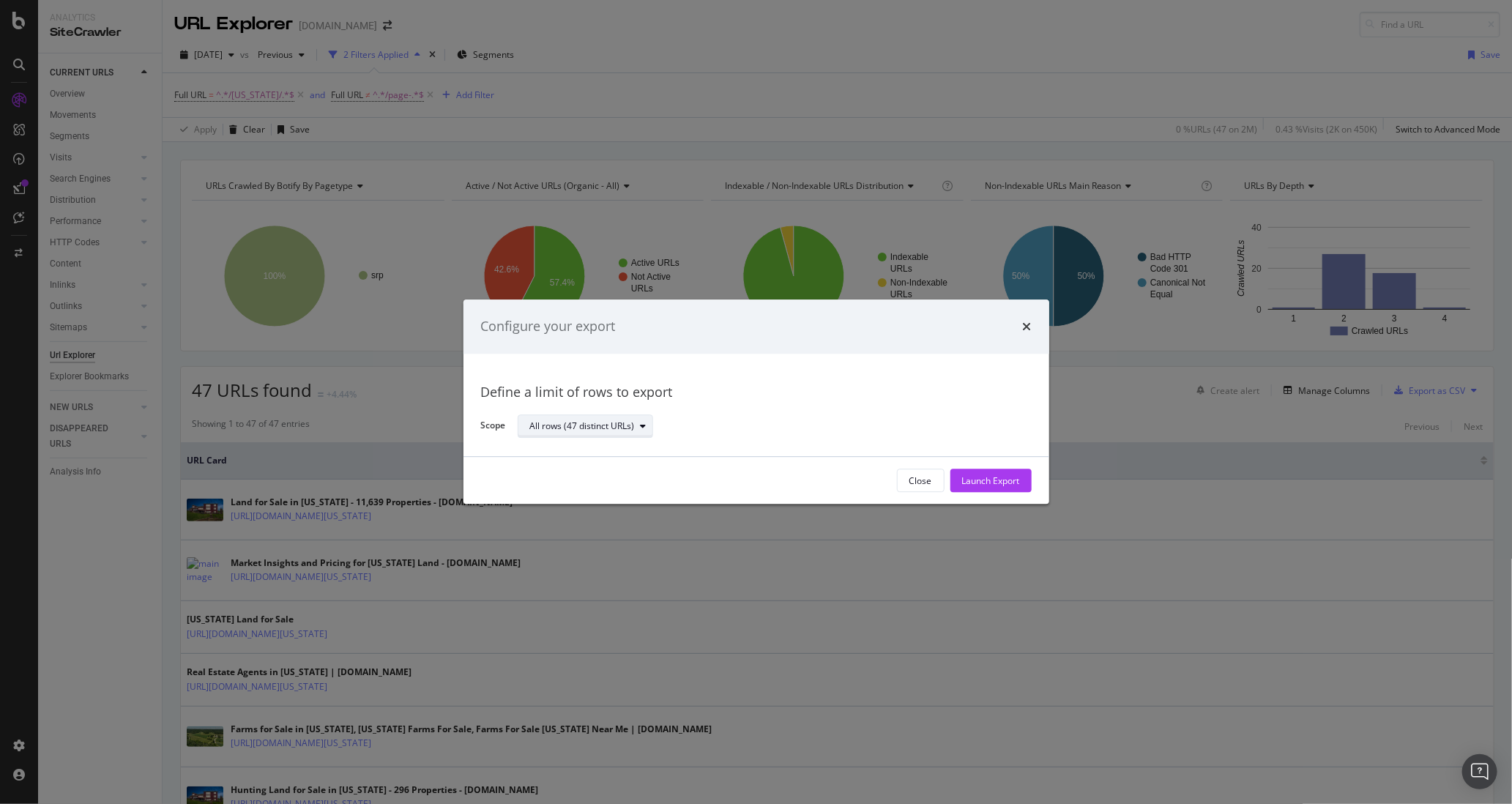
click at [642, 428] on icon "modal" at bounding box center [643, 426] width 6 height 9
click at [604, 447] on div "All rows (47 distinct URLs)" at bounding box center [593, 451] width 113 height 13
click at [987, 477] on div "Launch Export" at bounding box center [991, 481] width 58 height 13
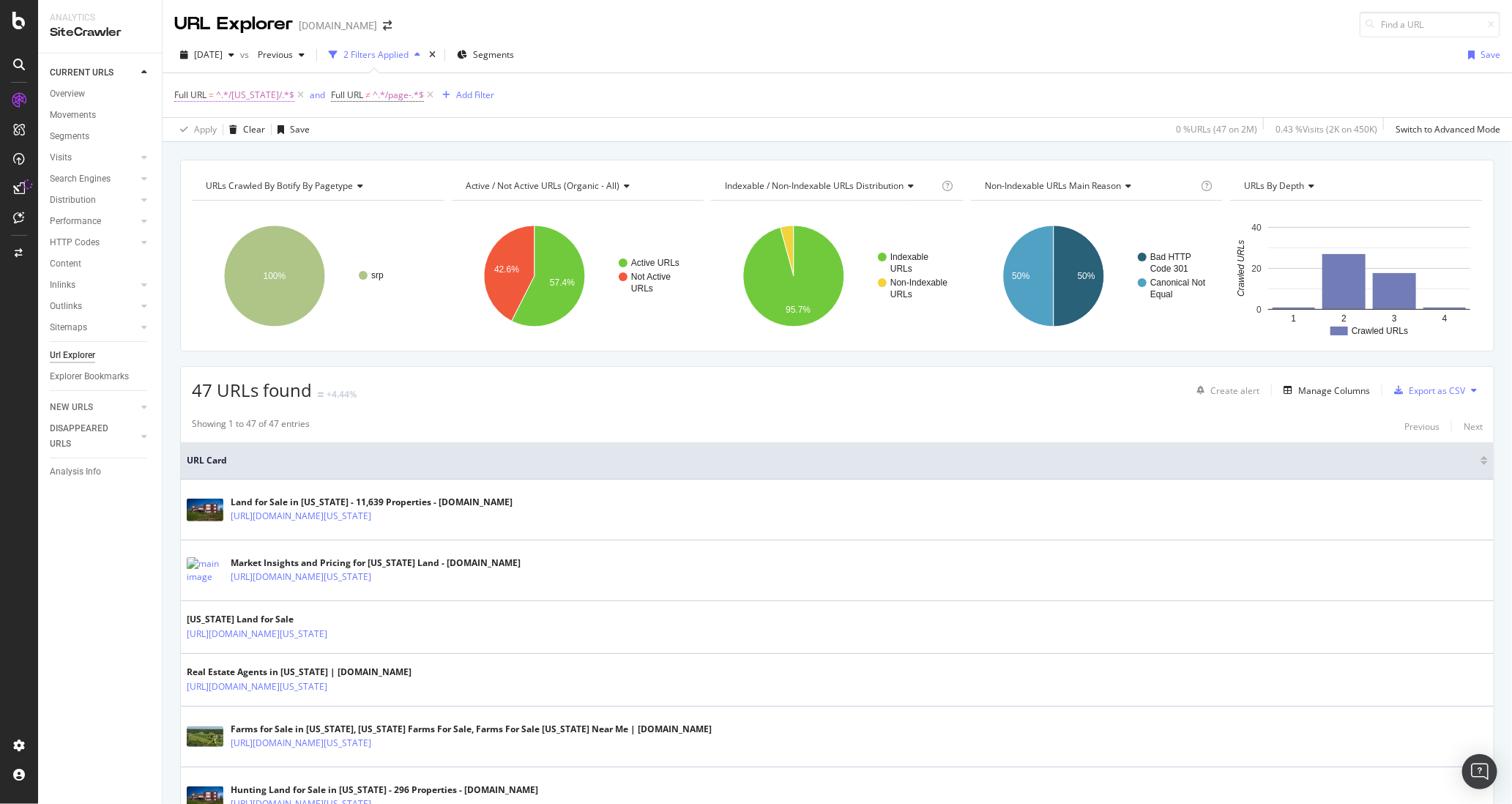
click at [250, 95] on span "^.*/Wisconsin/.*$" at bounding box center [254, 95] width 78 height 21
click at [254, 156] on input "/Wisconsin/" at bounding box center [257, 154] width 139 height 23
click at [253, 157] on input "/Wisconsin/" at bounding box center [257, 154] width 139 height 23
type input "/California/"
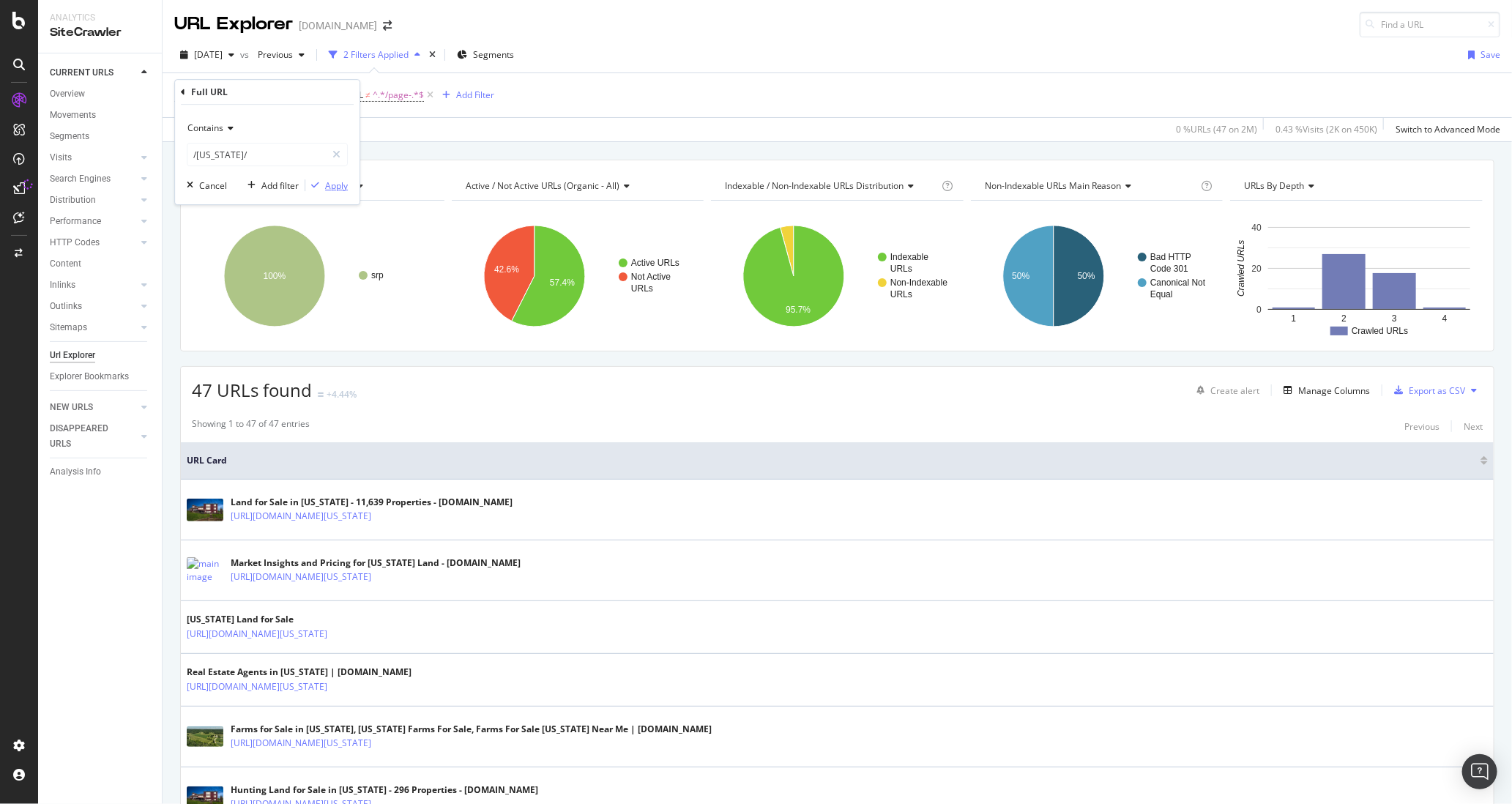
click at [333, 189] on div "Apply" at bounding box center [336, 185] width 22 height 13
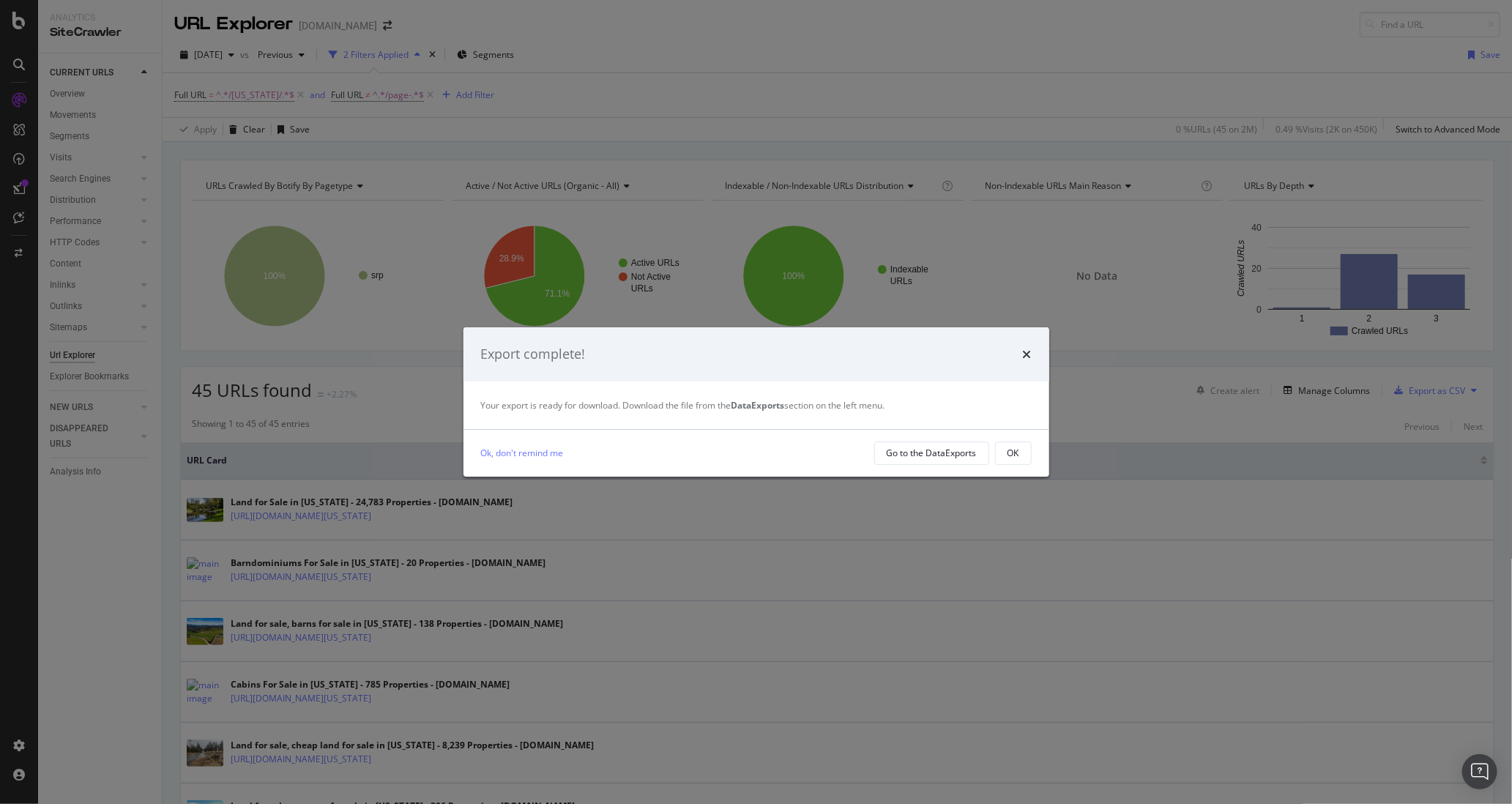
drag, startPoint x: 1000, startPoint y: 457, endPoint x: 983, endPoint y: 453, distance: 17.5
click at [1000, 457] on button "OK" at bounding box center [1013, 453] width 37 height 23
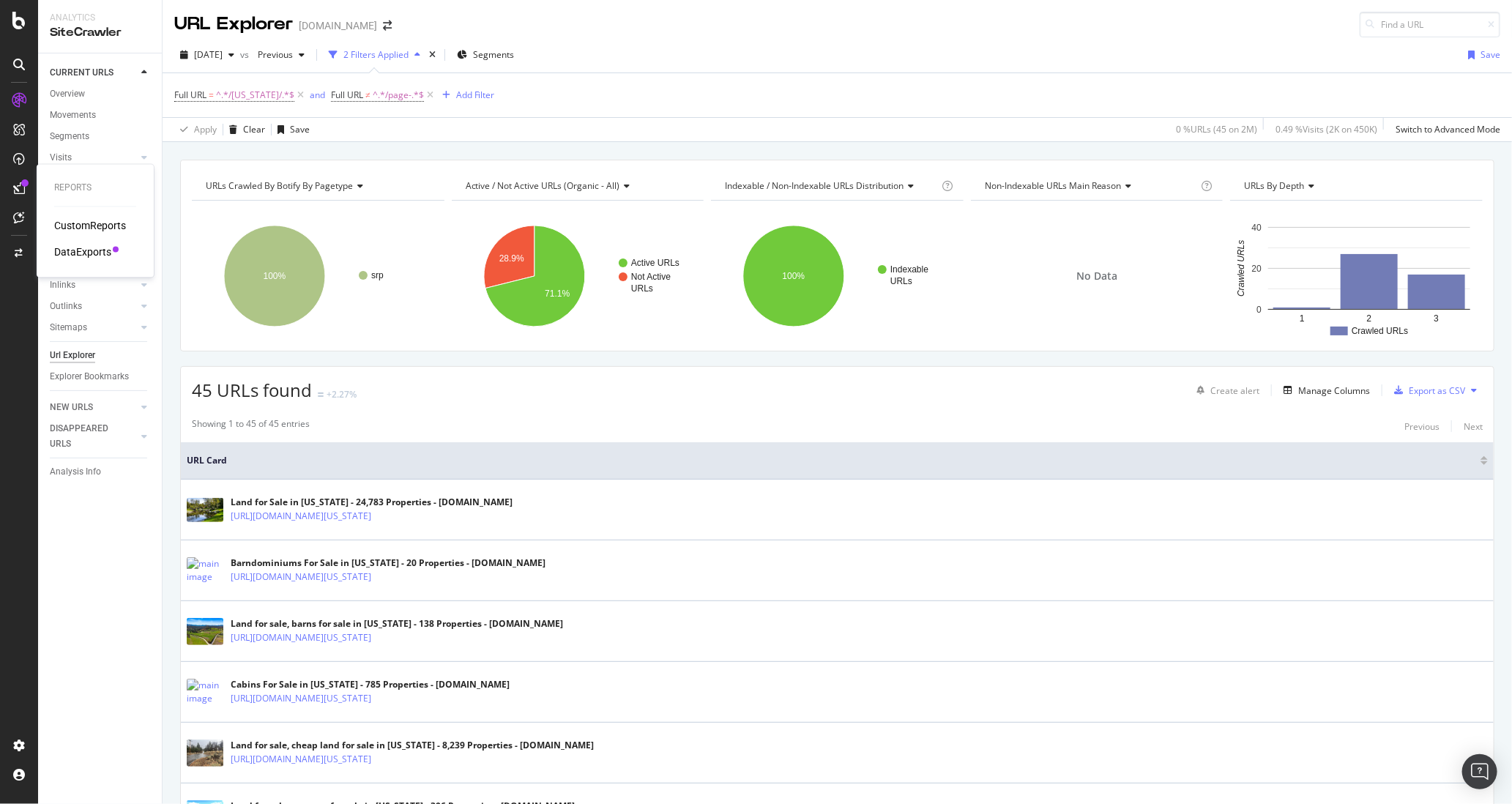
click at [23, 188] on icon at bounding box center [19, 189] width 12 height 12
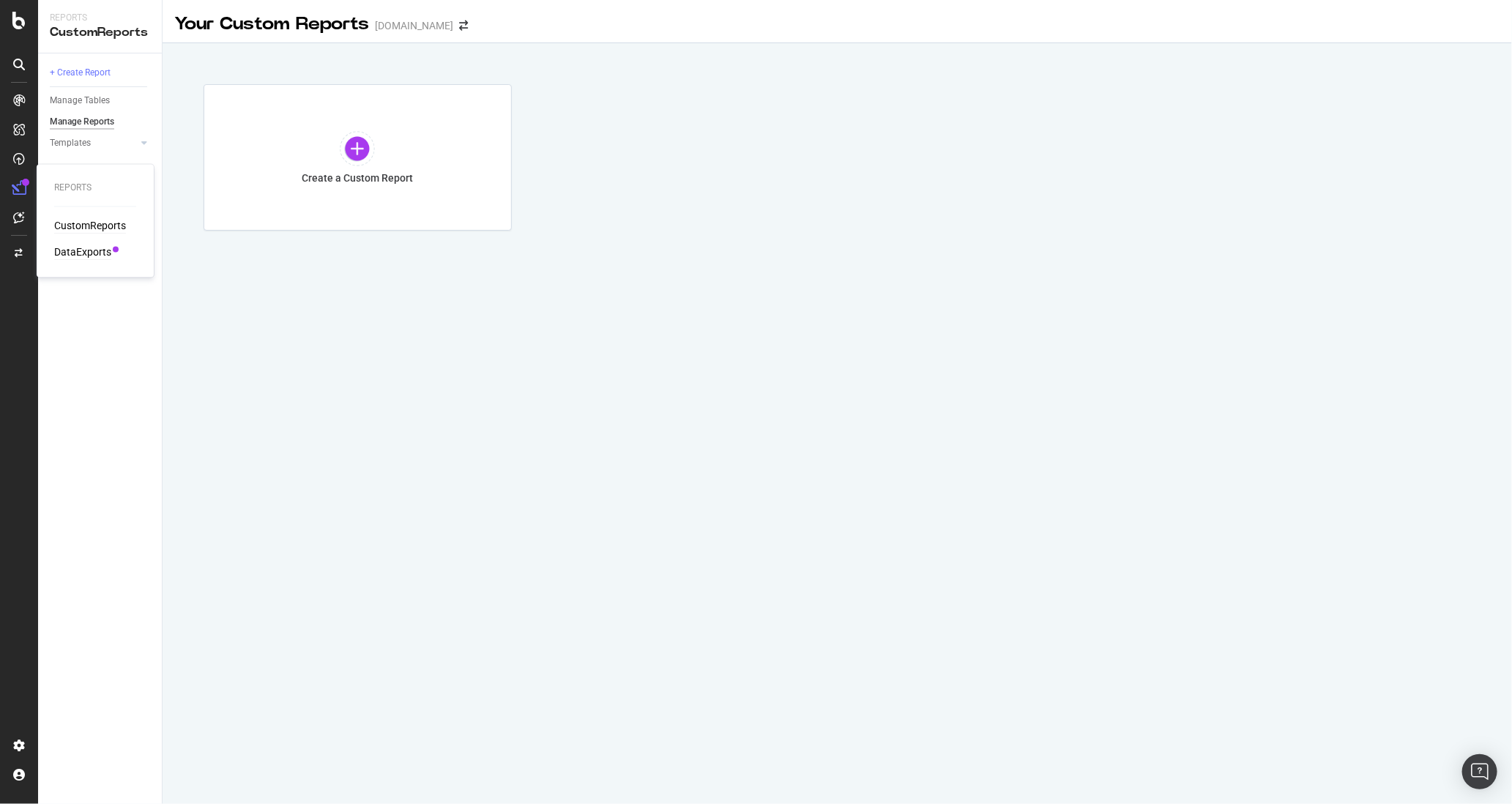
click at [99, 247] on div "DataExports" at bounding box center [82, 252] width 57 height 15
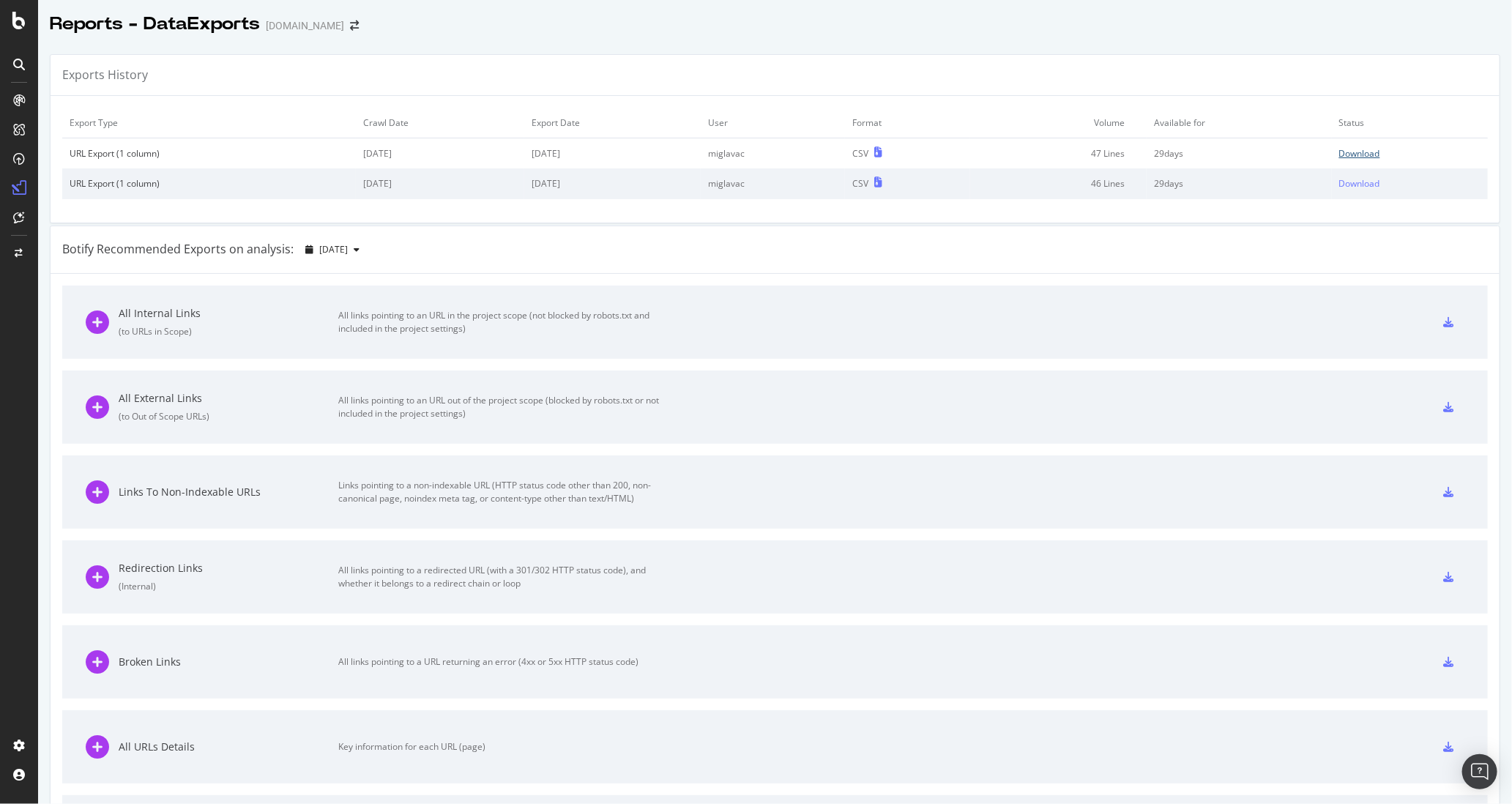
click at [1354, 151] on div "Download" at bounding box center [1360, 153] width 41 height 13
click at [1364, 183] on div "Download" at bounding box center [1360, 183] width 41 height 13
click at [1363, 153] on div "Download" at bounding box center [1360, 153] width 41 height 13
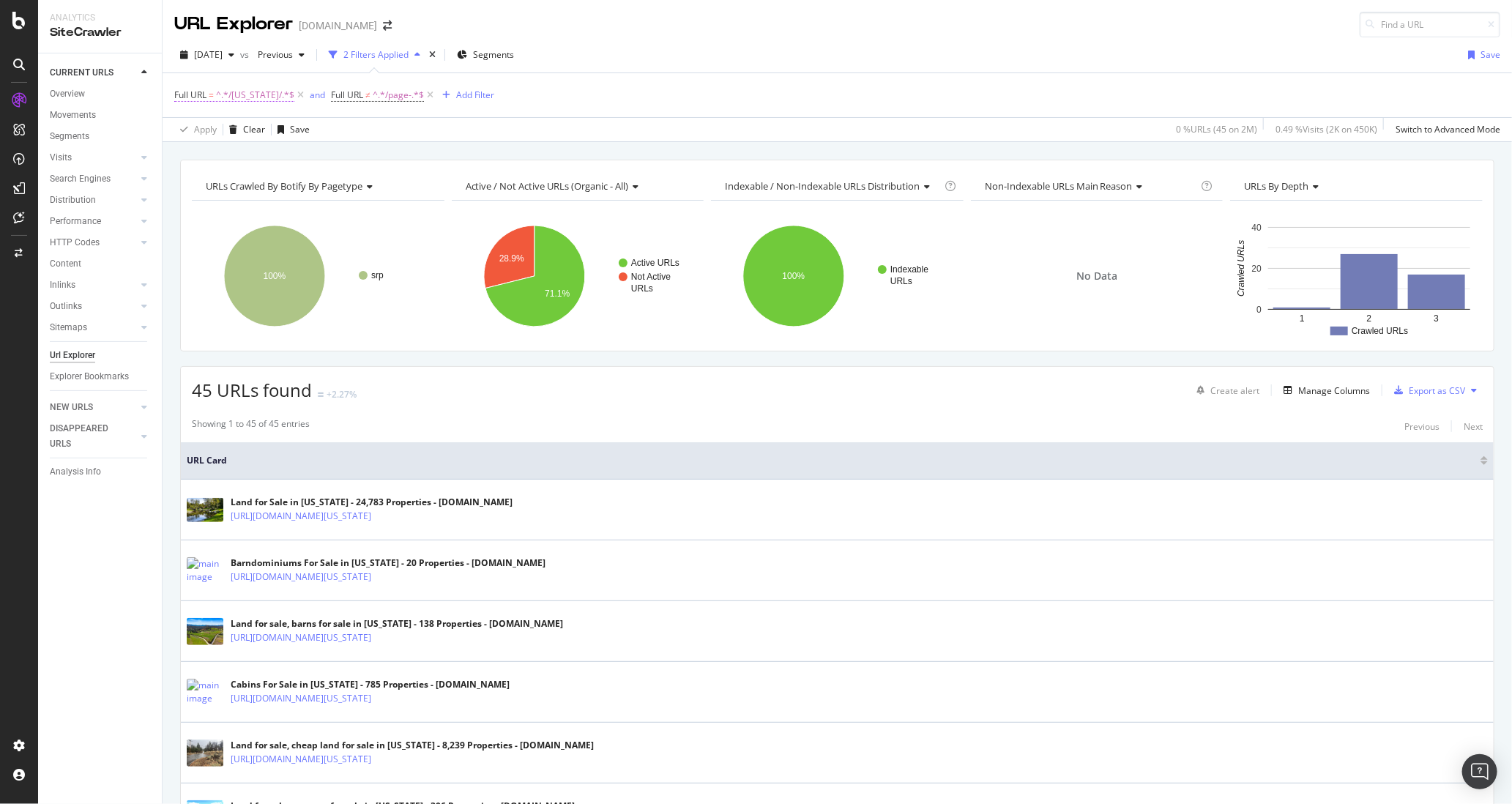
click at [253, 93] on span "^.*/California/.*$" at bounding box center [254, 95] width 78 height 21
click at [230, 158] on input "/California/" at bounding box center [257, 155] width 139 height 23
drag, startPoint x: 235, startPoint y: 156, endPoint x: 252, endPoint y: 174, distance: 24.8
click at [235, 156] on input "/California/" at bounding box center [257, 155] width 139 height 23
type input "/Wisconsin/"
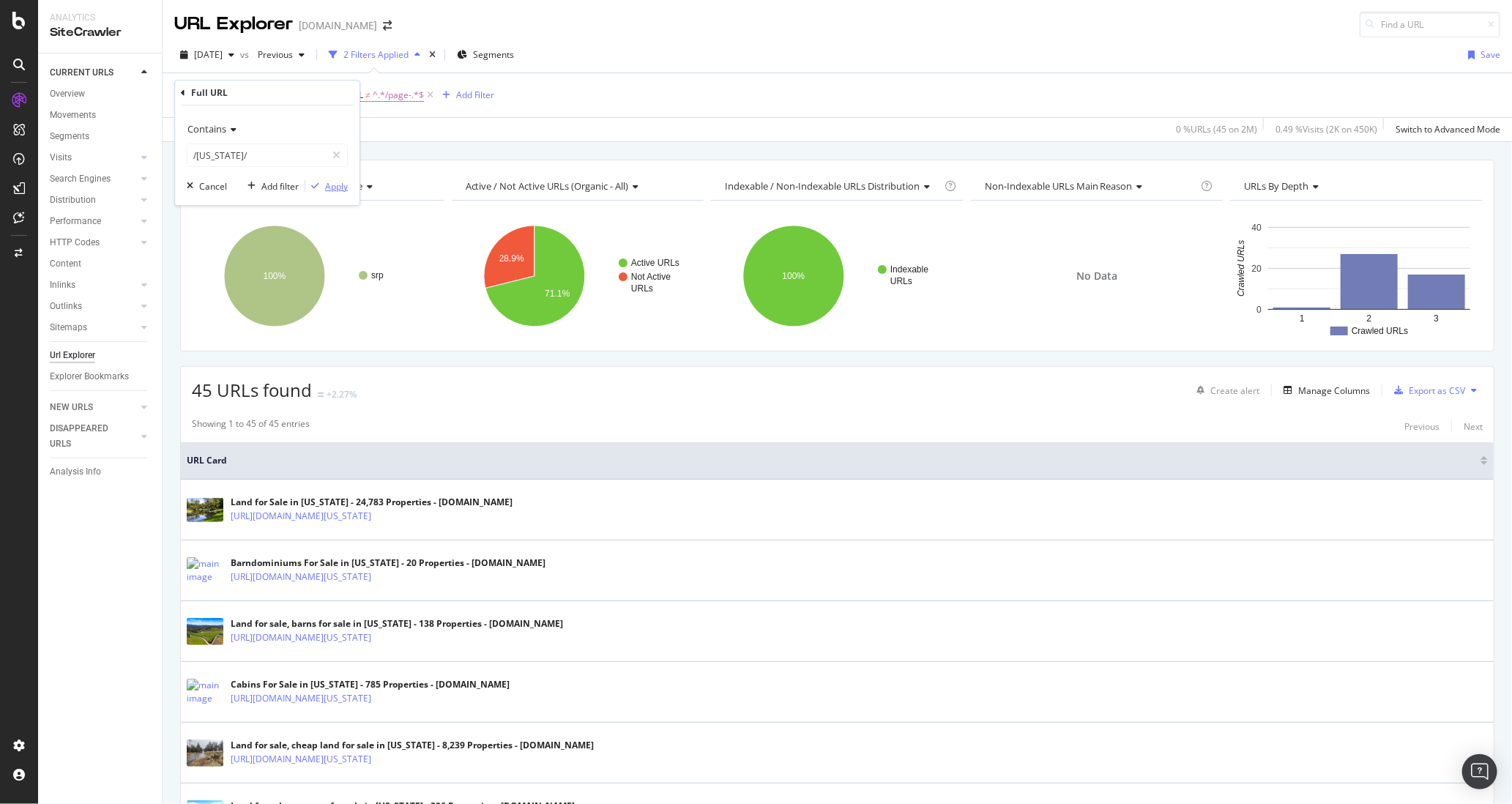
click at [331, 188] on div "Apply" at bounding box center [336, 186] width 22 height 13
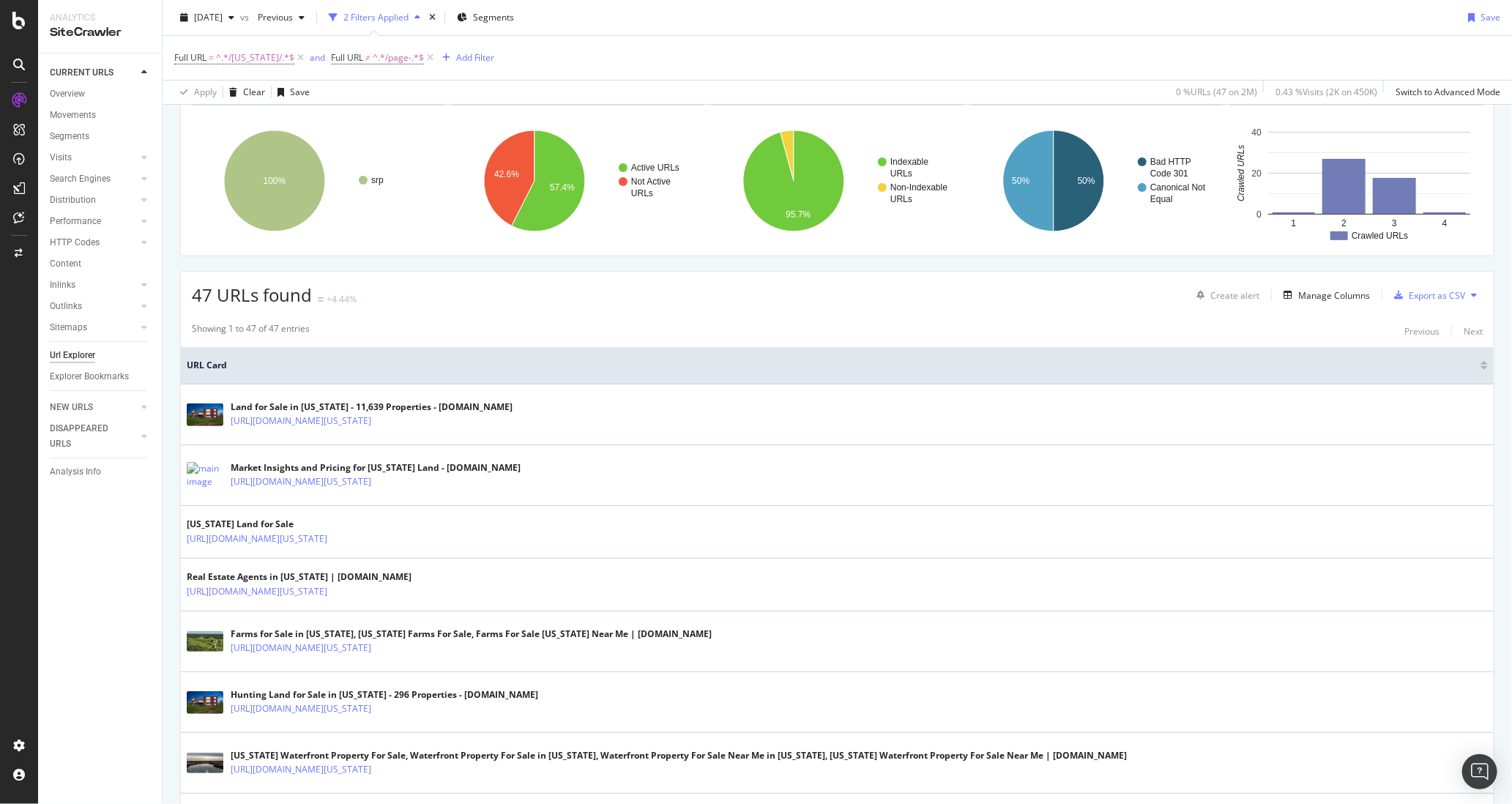
scroll to position [68, 0]
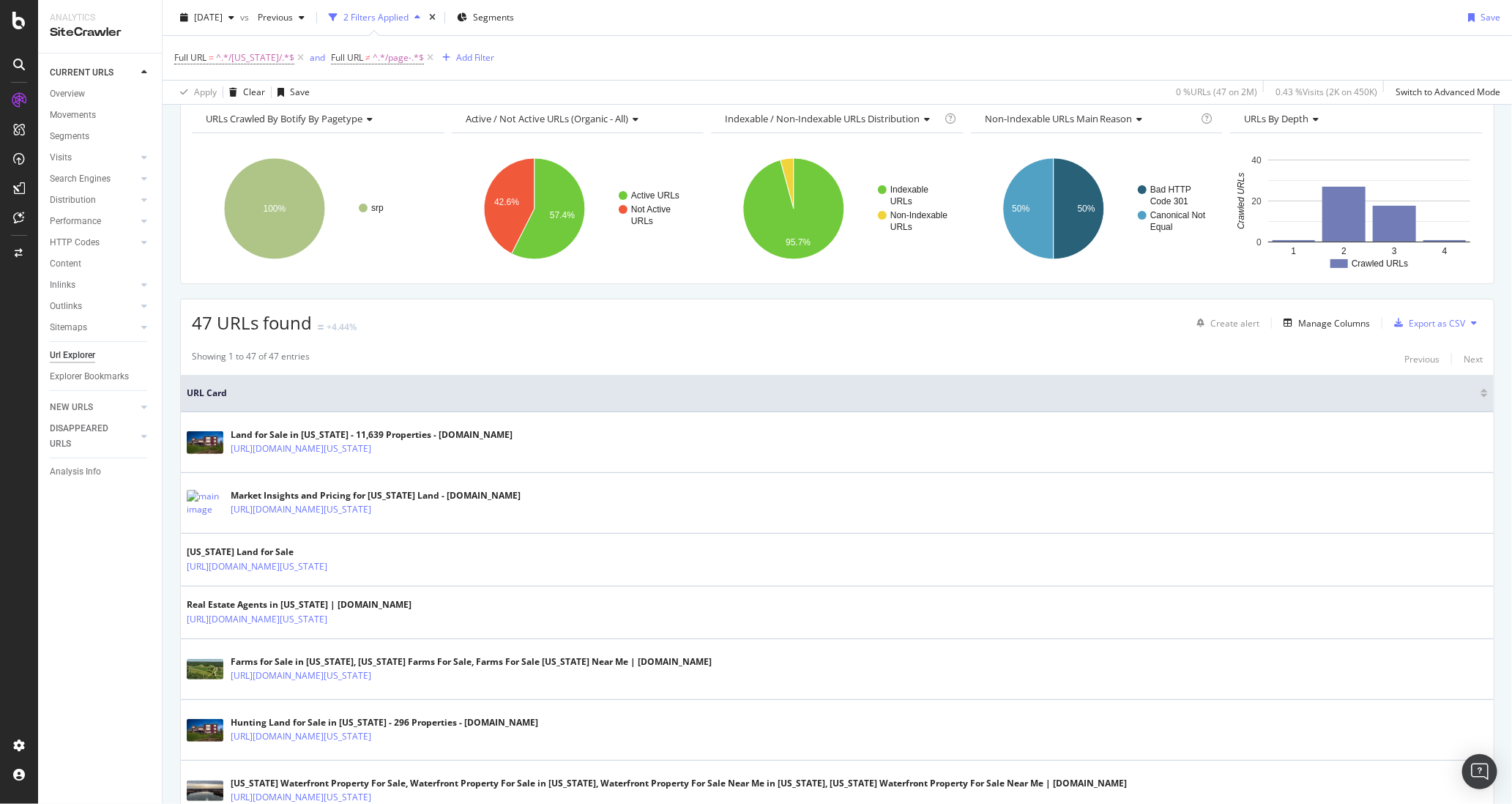
click at [215, 391] on span "URL Card" at bounding box center [832, 393] width 1290 height 13
drag, startPoint x: 228, startPoint y: 391, endPoint x: 955, endPoint y: 404, distance: 727.1
click at [228, 391] on span "URL Card" at bounding box center [832, 393] width 1290 height 13
click at [1484, 394] on div at bounding box center [1484, 395] width 8 height 3
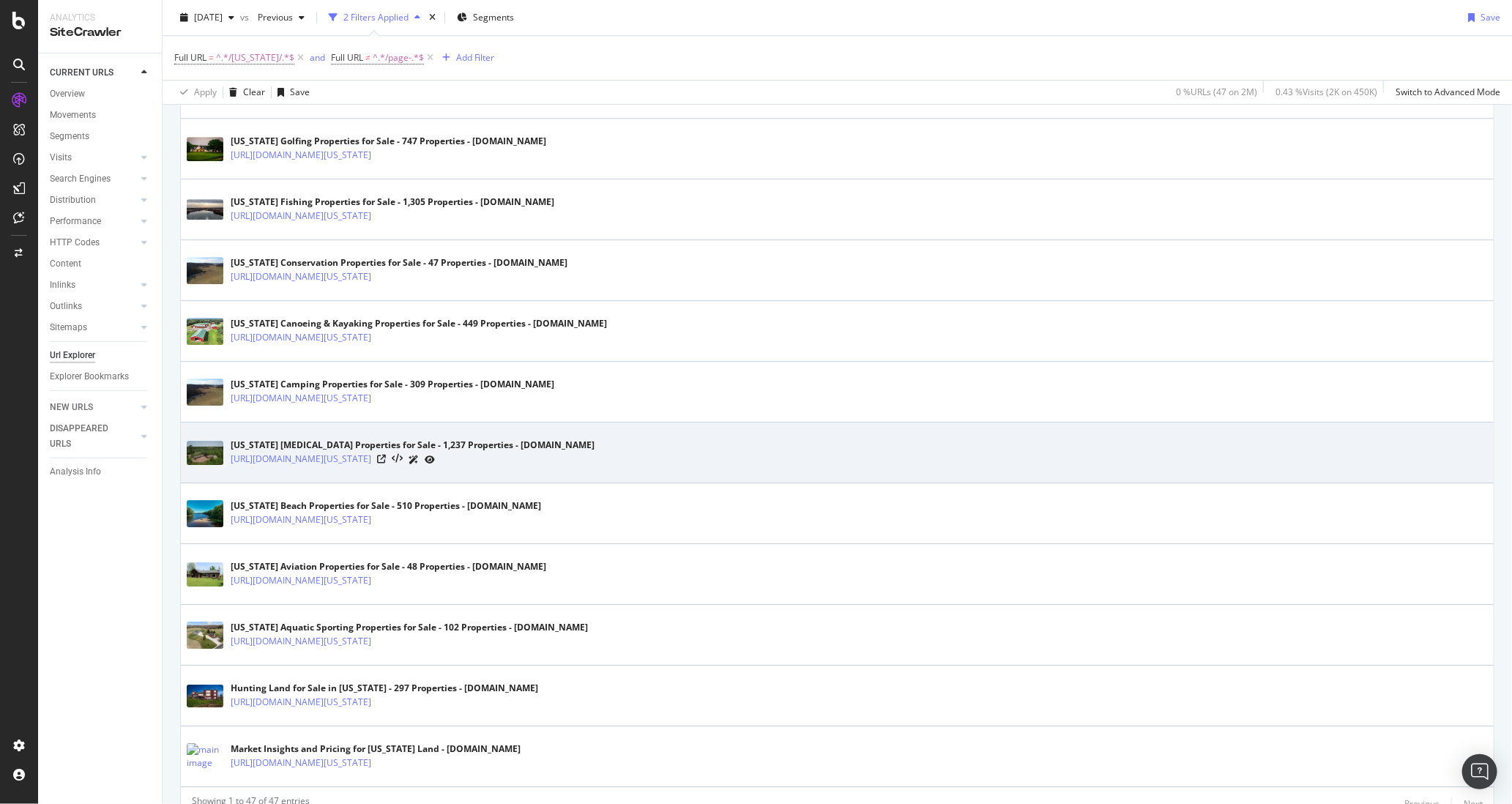
scroll to position [2577, 0]
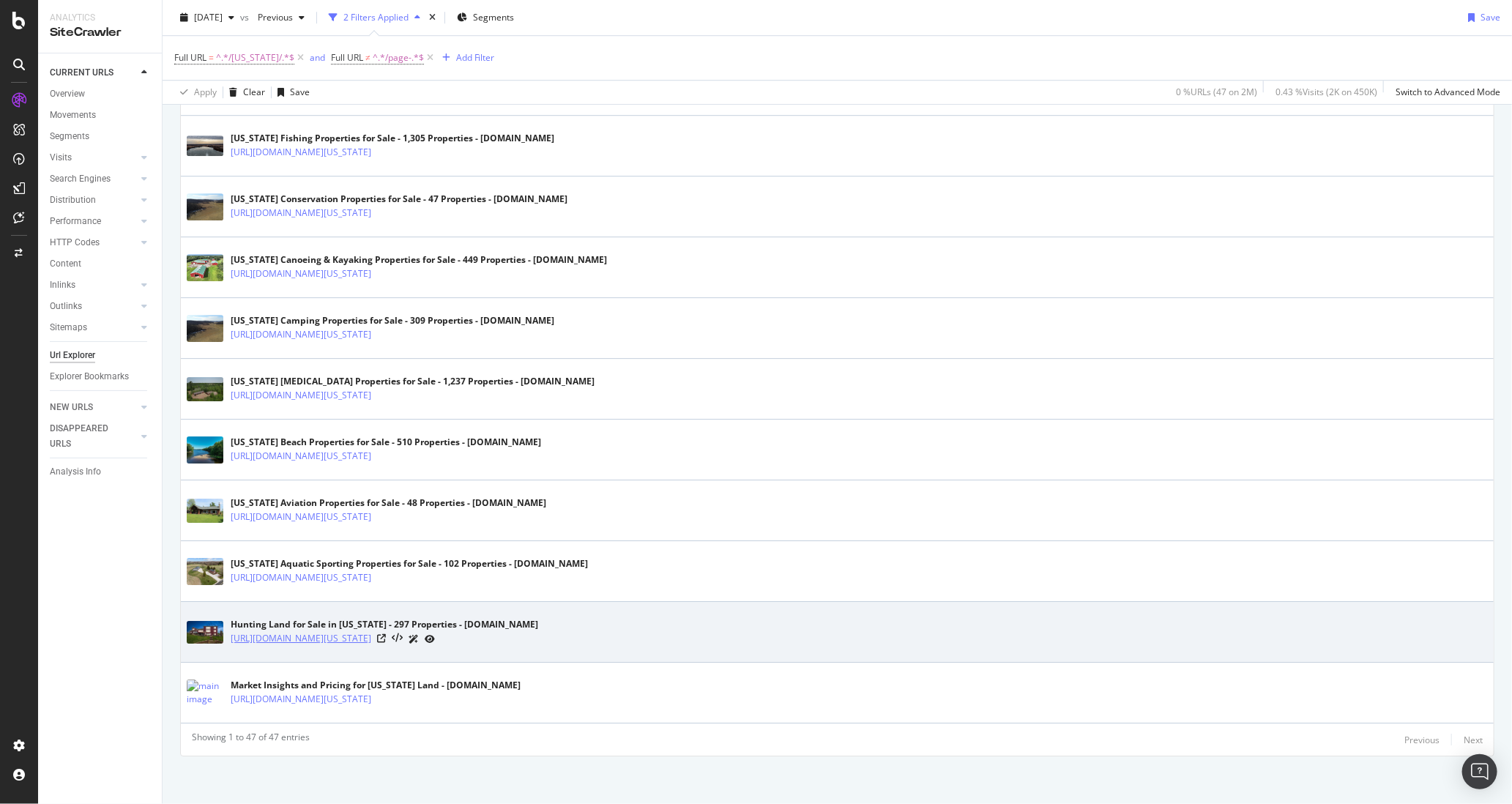
click at [326, 633] on link "https://www.land.com/Wisconsin/Hunting-Land/" at bounding box center [301, 639] width 140 height 15
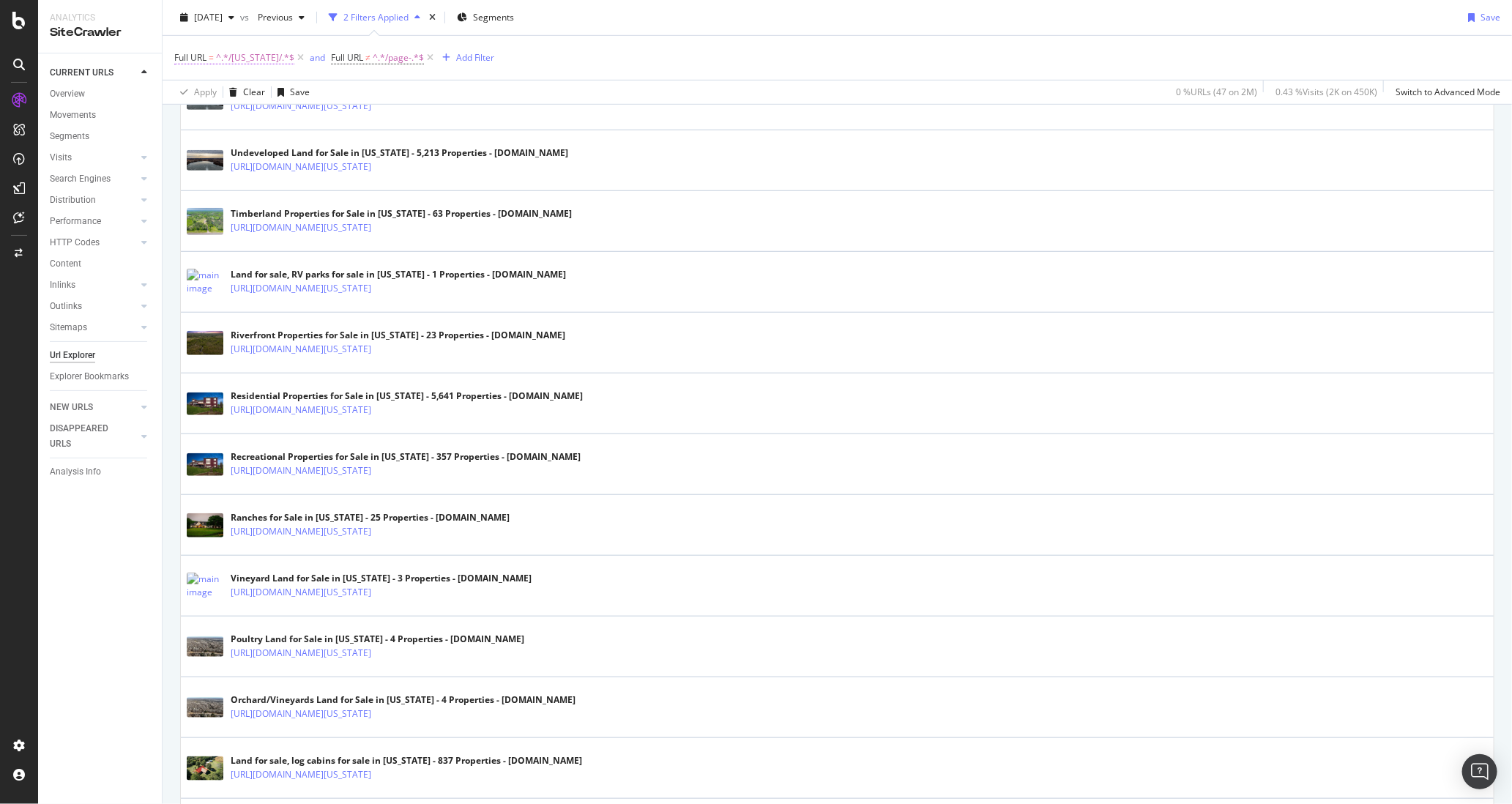
scroll to position [509, 0]
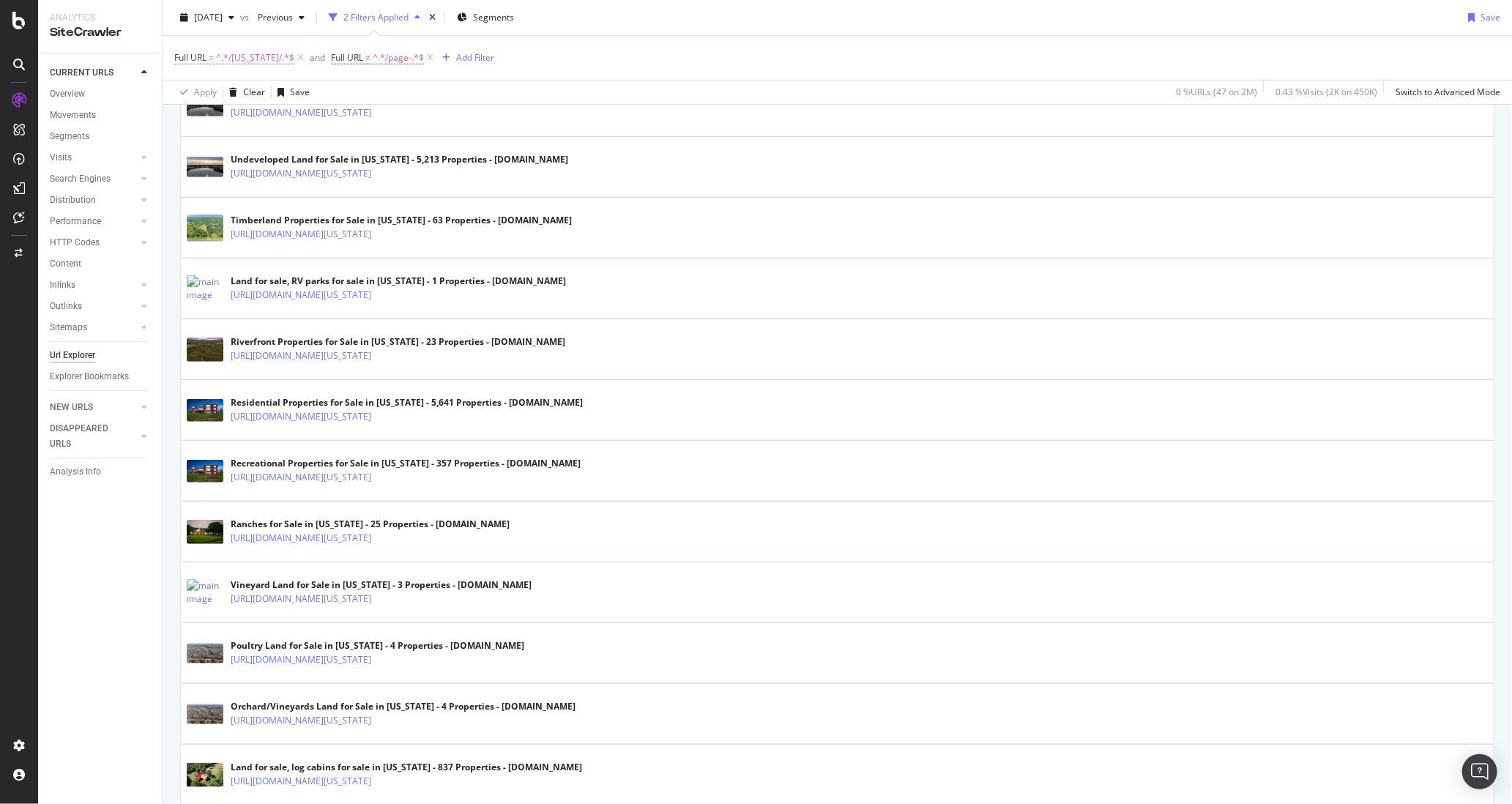
click at [272, 59] on span "^.*/Wisconsin/.*$" at bounding box center [254, 58] width 78 height 21
click at [246, 119] on input "/Wisconsin/" at bounding box center [257, 117] width 139 height 23
paste input "common-features-"
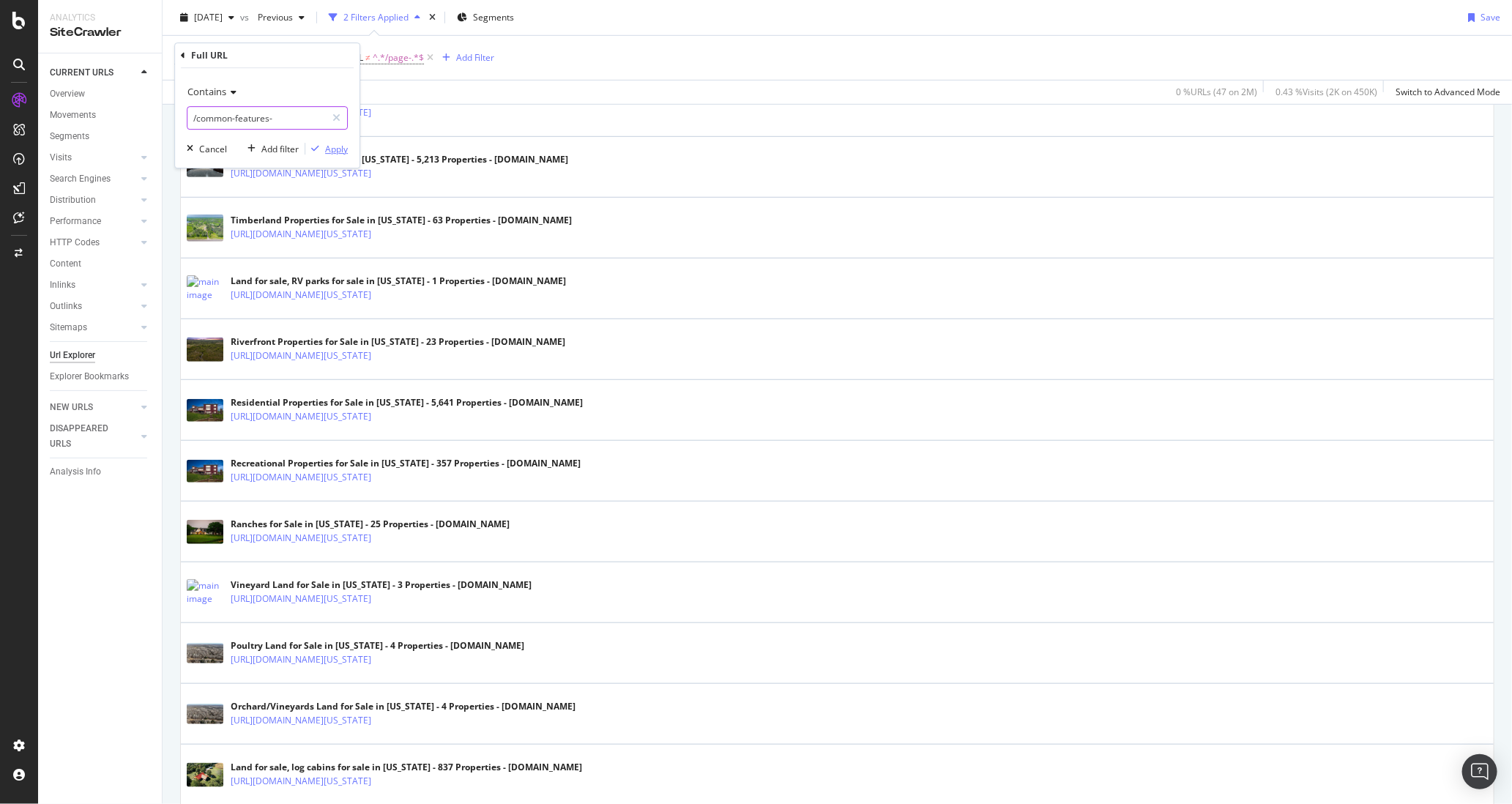
type input "/common-features-"
click at [336, 147] on div "Apply" at bounding box center [336, 149] width 22 height 13
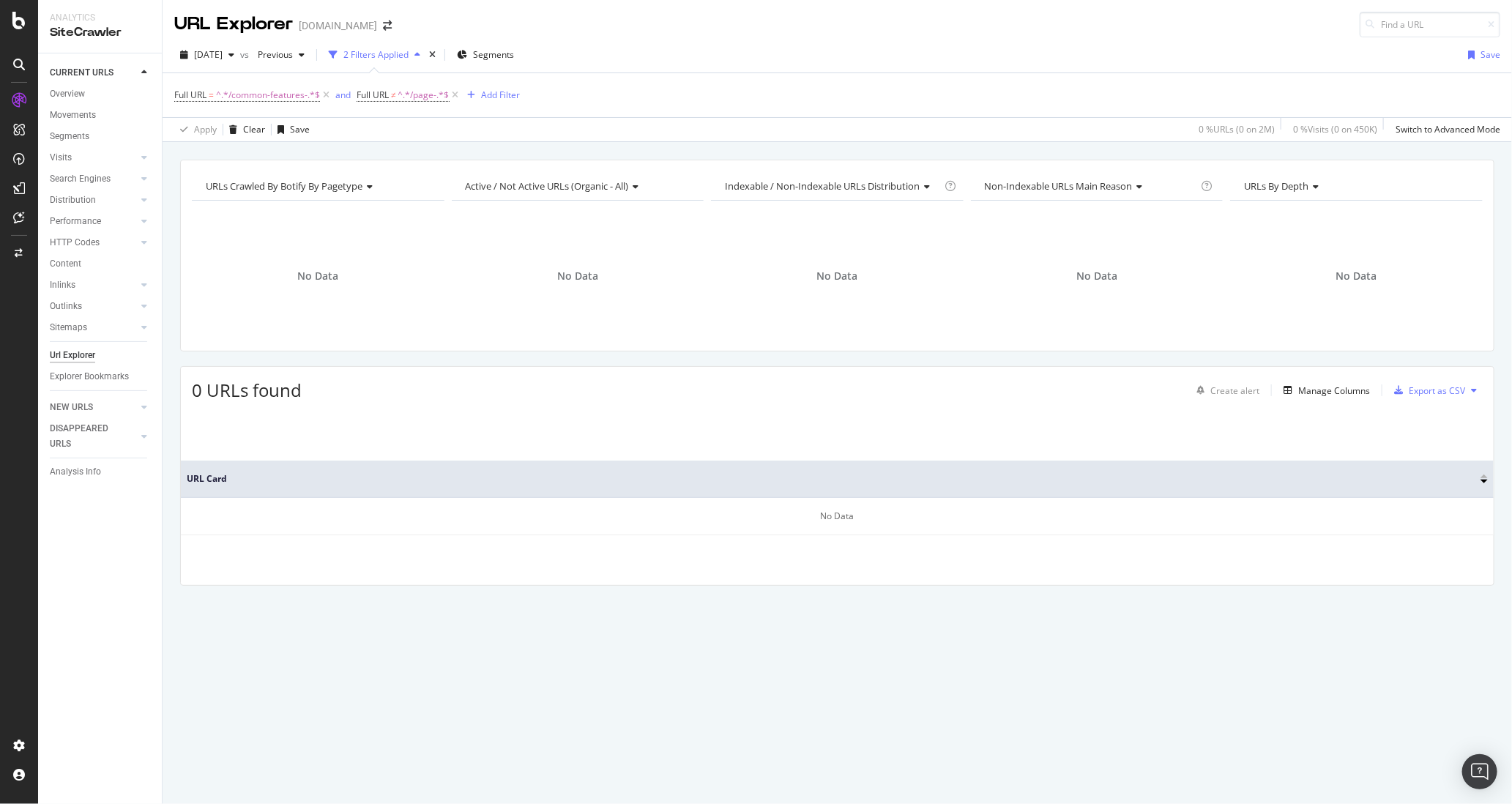
click at [970, 38] on div "2025 Jul. 28th vs Previous 2 Filters Applied Segments Save Full URL = ^.*/commo…" at bounding box center [837, 90] width 1349 height 105
click at [636, 81] on div "Full URL = ^.*/common-features-.*$ and Full URL ≠ ^.*/page-.*$ Add Filter" at bounding box center [837, 94] width 1326 height 44
drag, startPoint x: 636, startPoint y: 52, endPoint x: 628, endPoint y: 53, distance: 8.1
click at [636, 52] on div "2025 Jul. 28th vs Previous 2 Filters Applied Segments Save" at bounding box center [837, 57] width 1349 height 29
click at [277, 100] on span "^.*/common-features-.*$" at bounding box center [267, 95] width 104 height 21
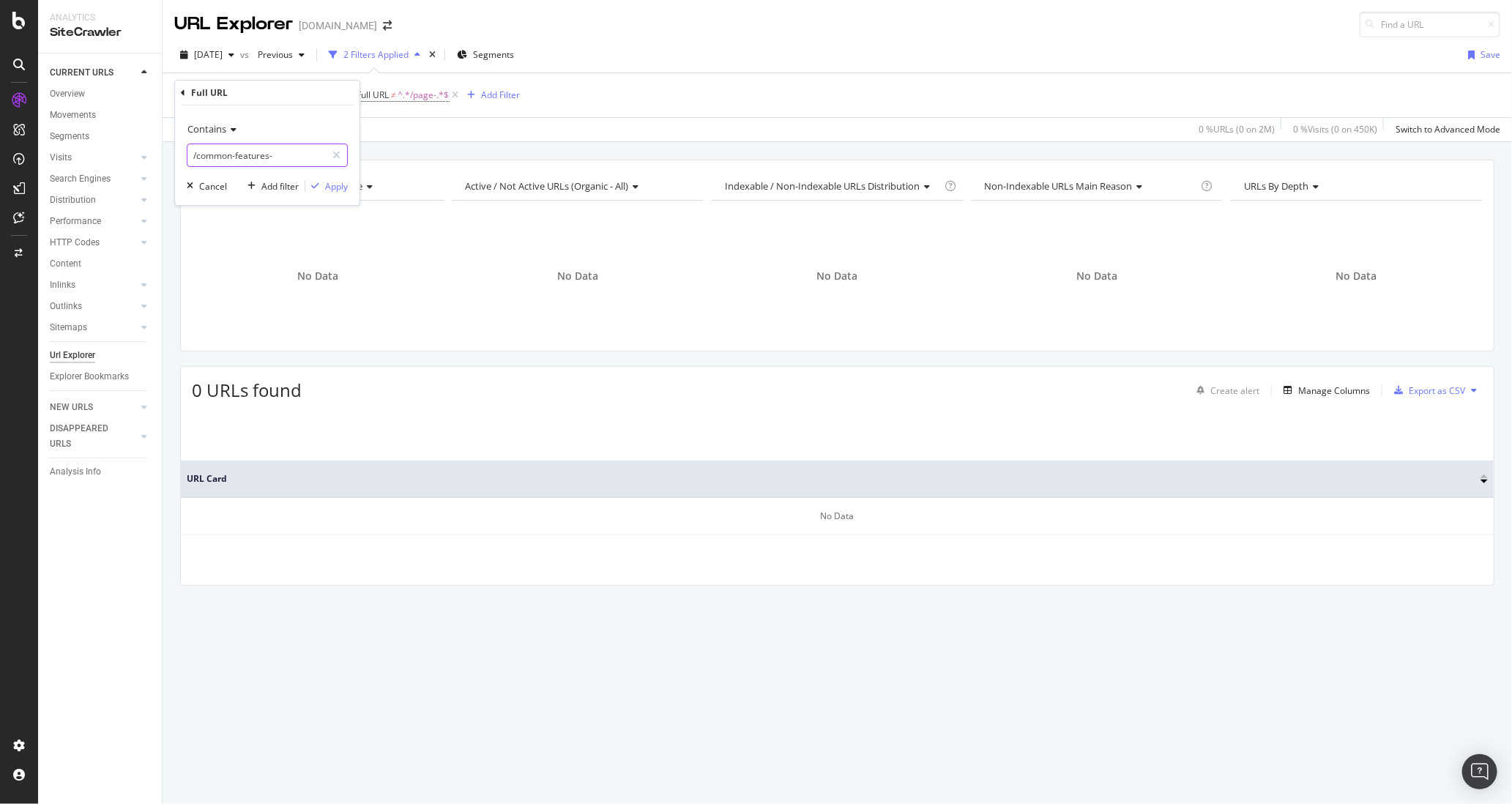
drag, startPoint x: 259, startPoint y: 153, endPoint x: 204, endPoint y: 154, distance: 55.0
click at [224, 153] on input "/common-features-" at bounding box center [257, 155] width 139 height 23
click at [198, 154] on input "/common-features-" at bounding box center [257, 155] width 139 height 23
type input "/Texas/"
click at [339, 189] on div "Apply" at bounding box center [336, 186] width 22 height 13
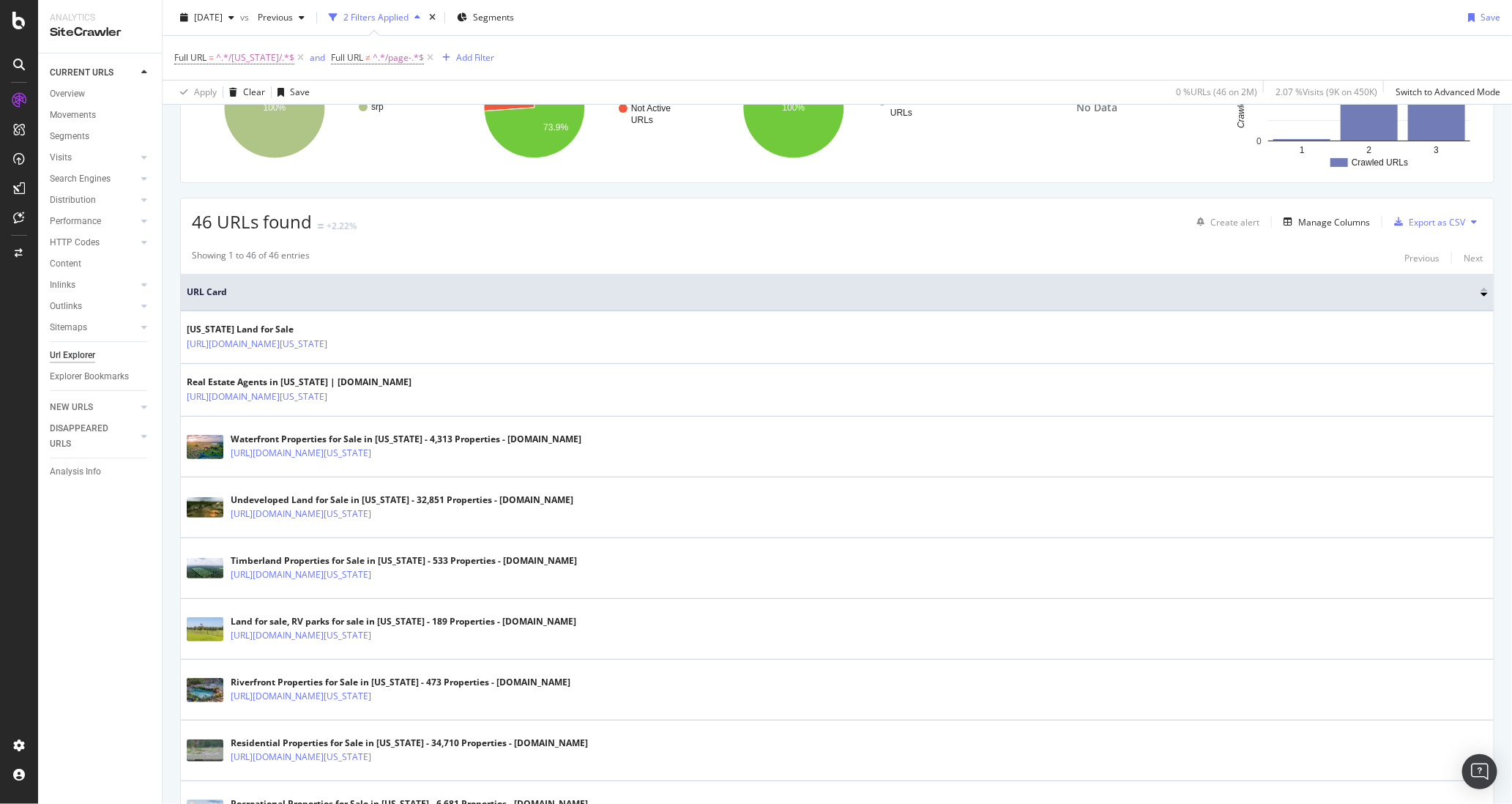
scroll to position [50, 0]
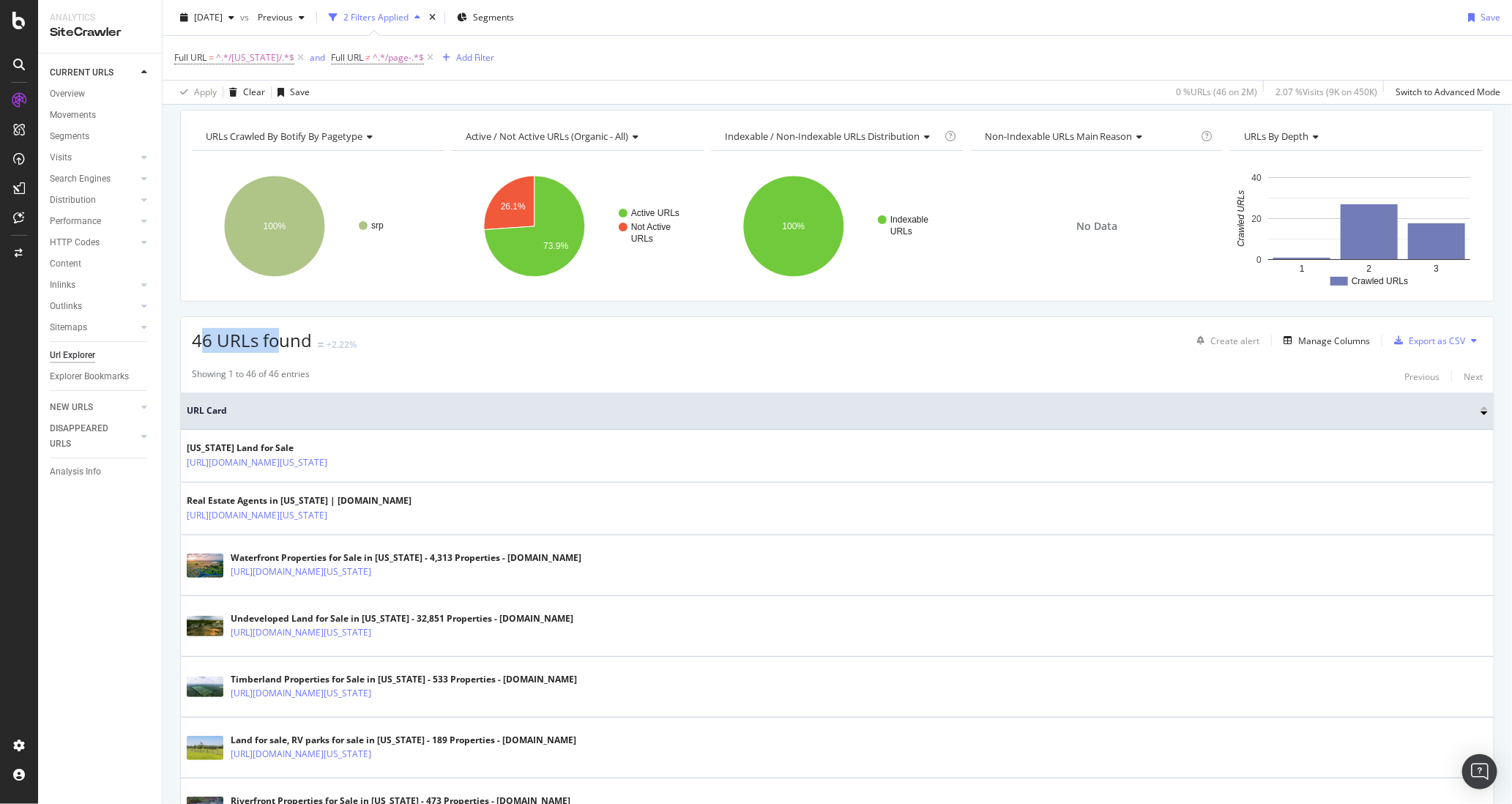
drag, startPoint x: 207, startPoint y: 340, endPoint x: 410, endPoint y: 349, distance: 203.2
click at [295, 342] on span "46 URLs found" at bounding box center [252, 340] width 120 height 24
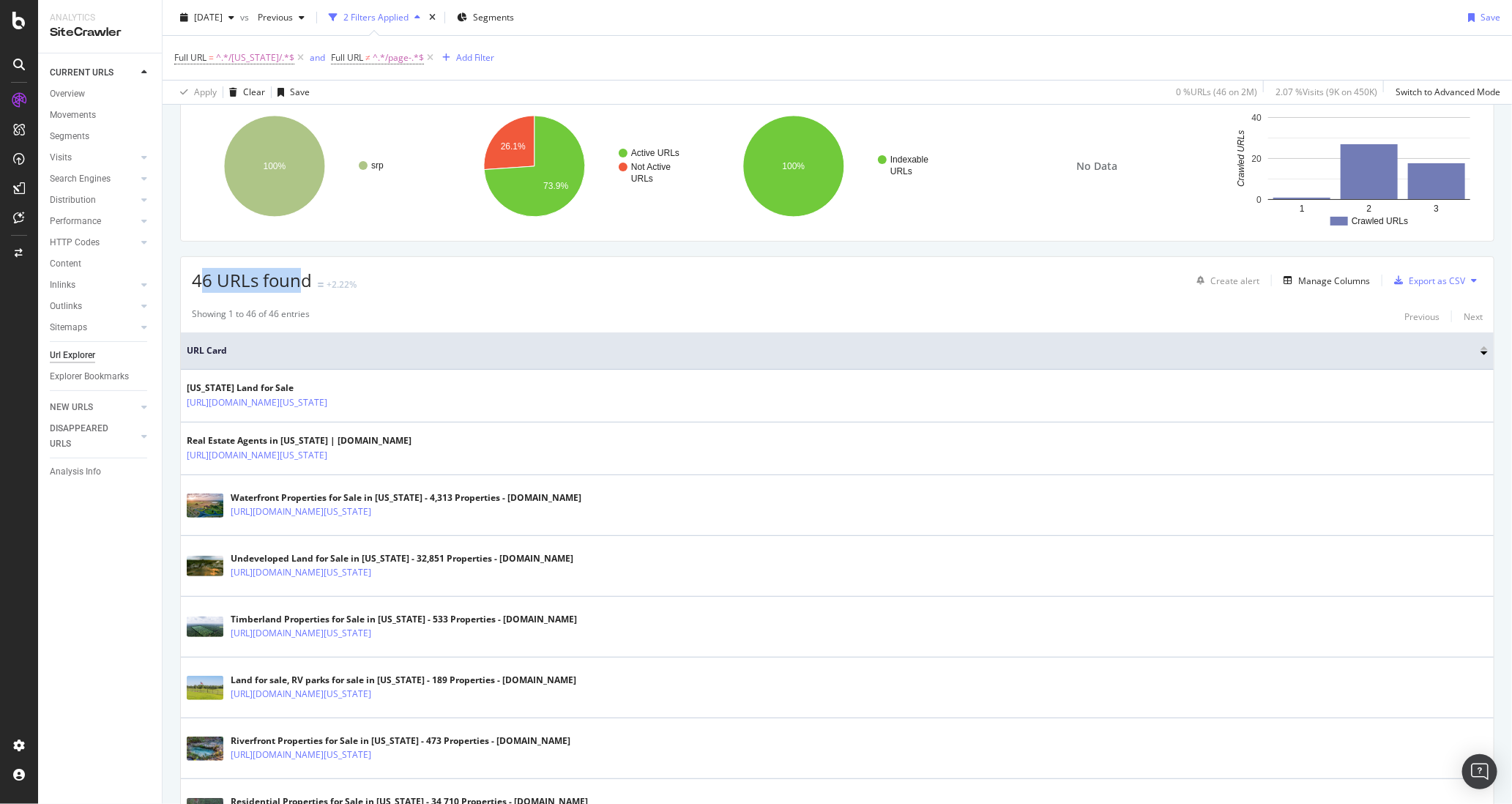
scroll to position [0, 0]
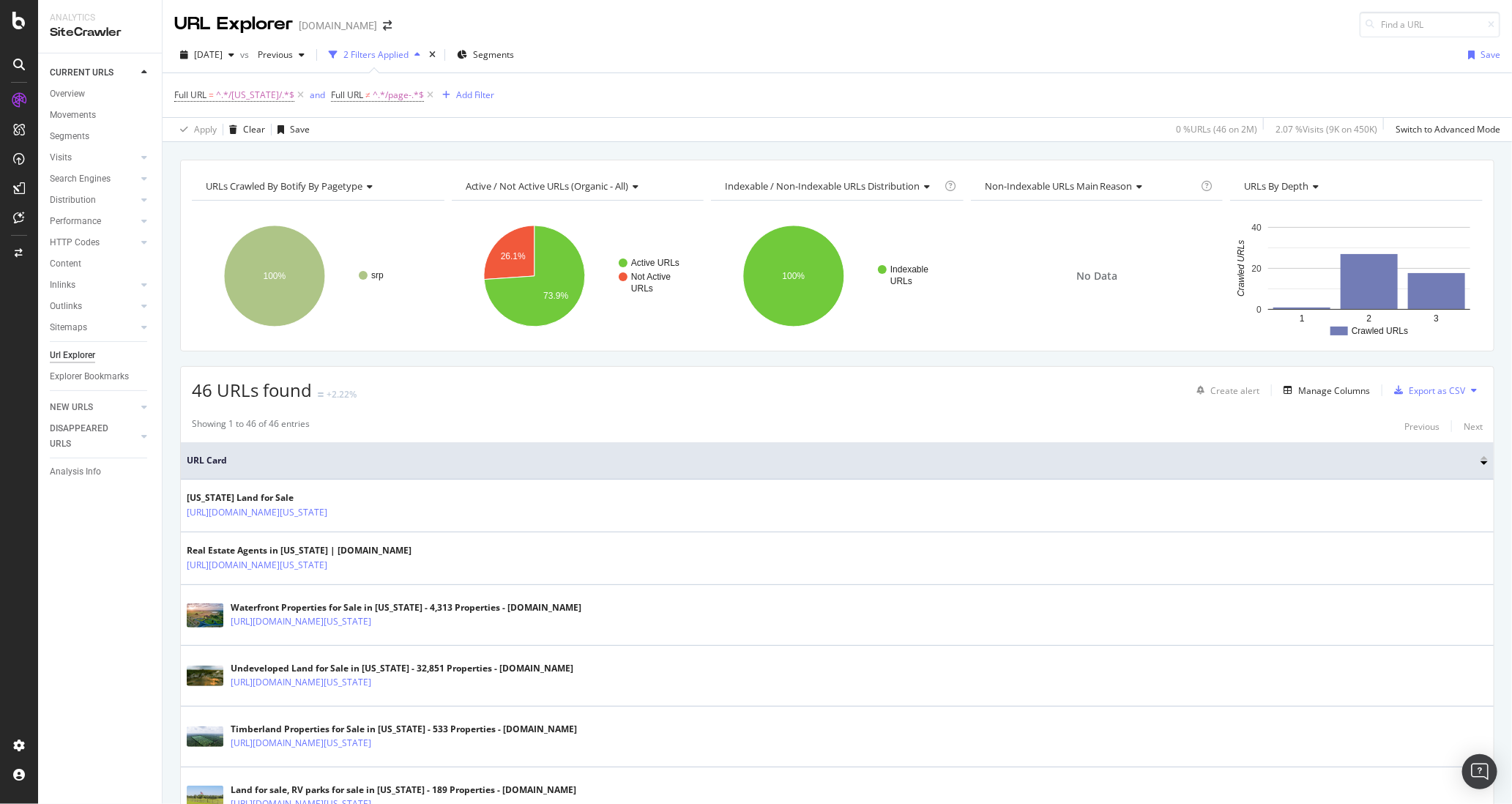
click at [403, 427] on div "Showing 1 to 46 of 46 entries Previous Next" at bounding box center [837, 426] width 1313 height 18
click at [586, 23] on div "URL Explorer land.com" at bounding box center [837, 19] width 1349 height 38
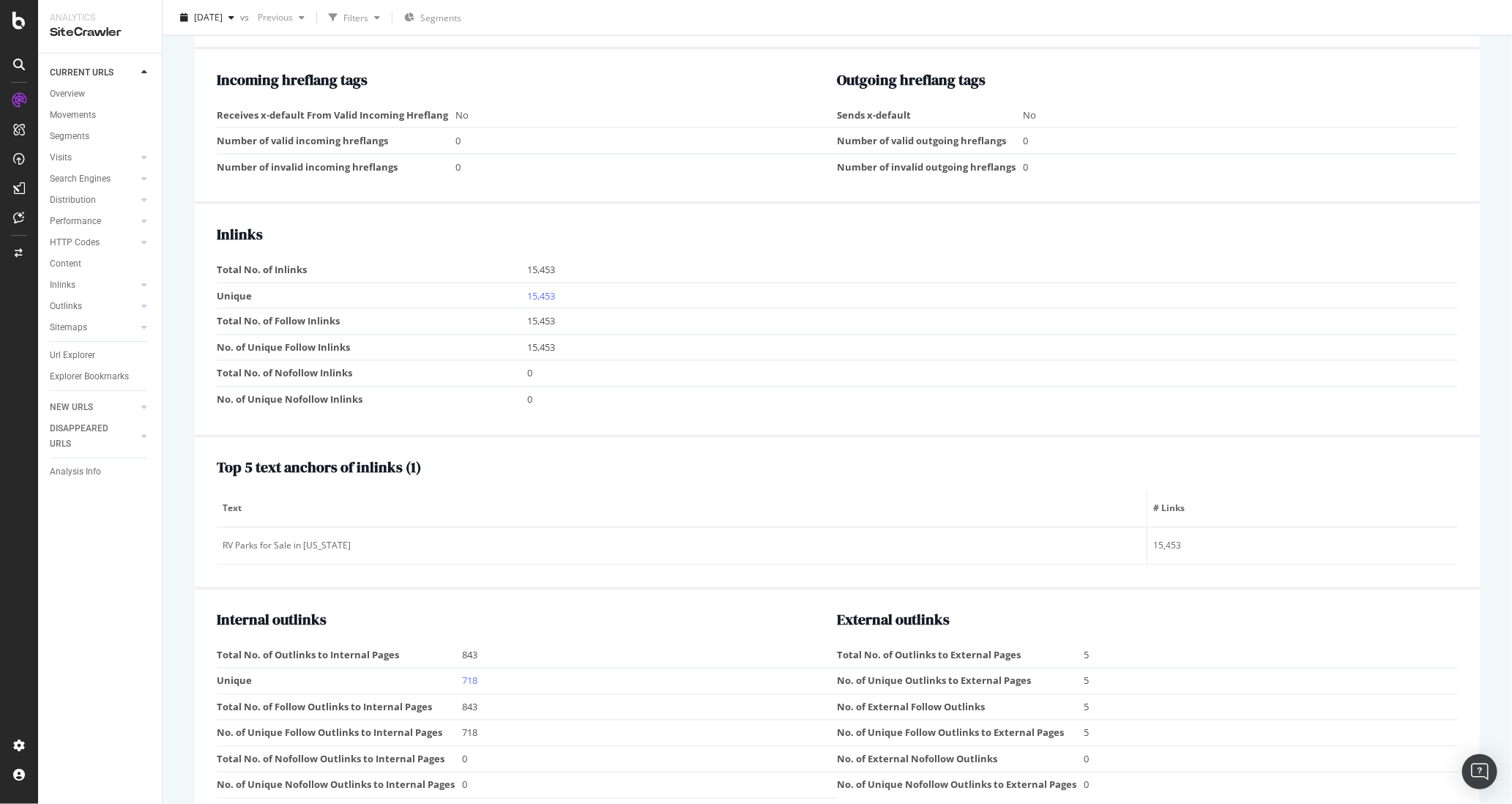
scroll to position [1396, 0]
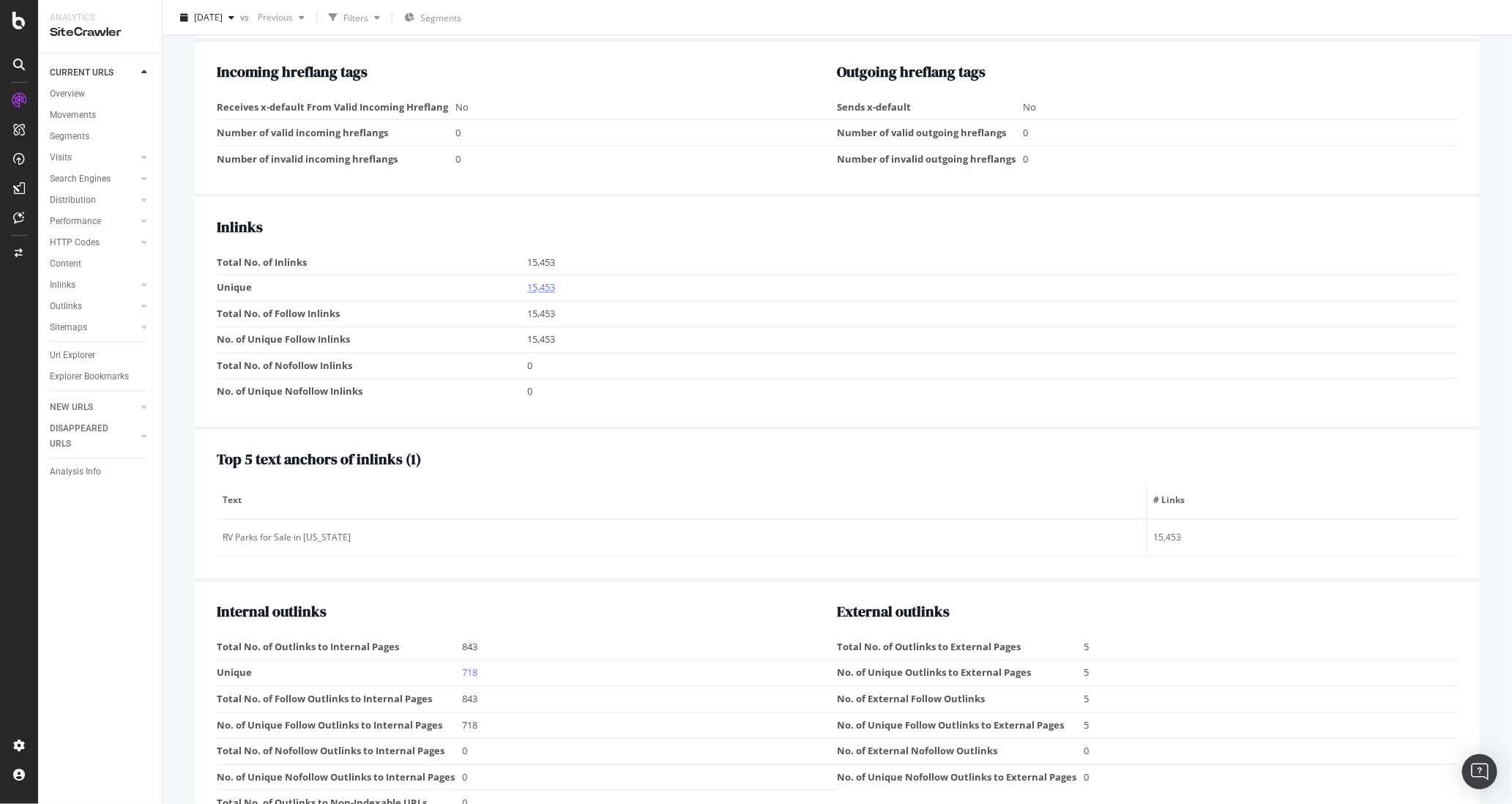
click at [544, 295] on link "15,453" at bounding box center [541, 287] width 27 height 13
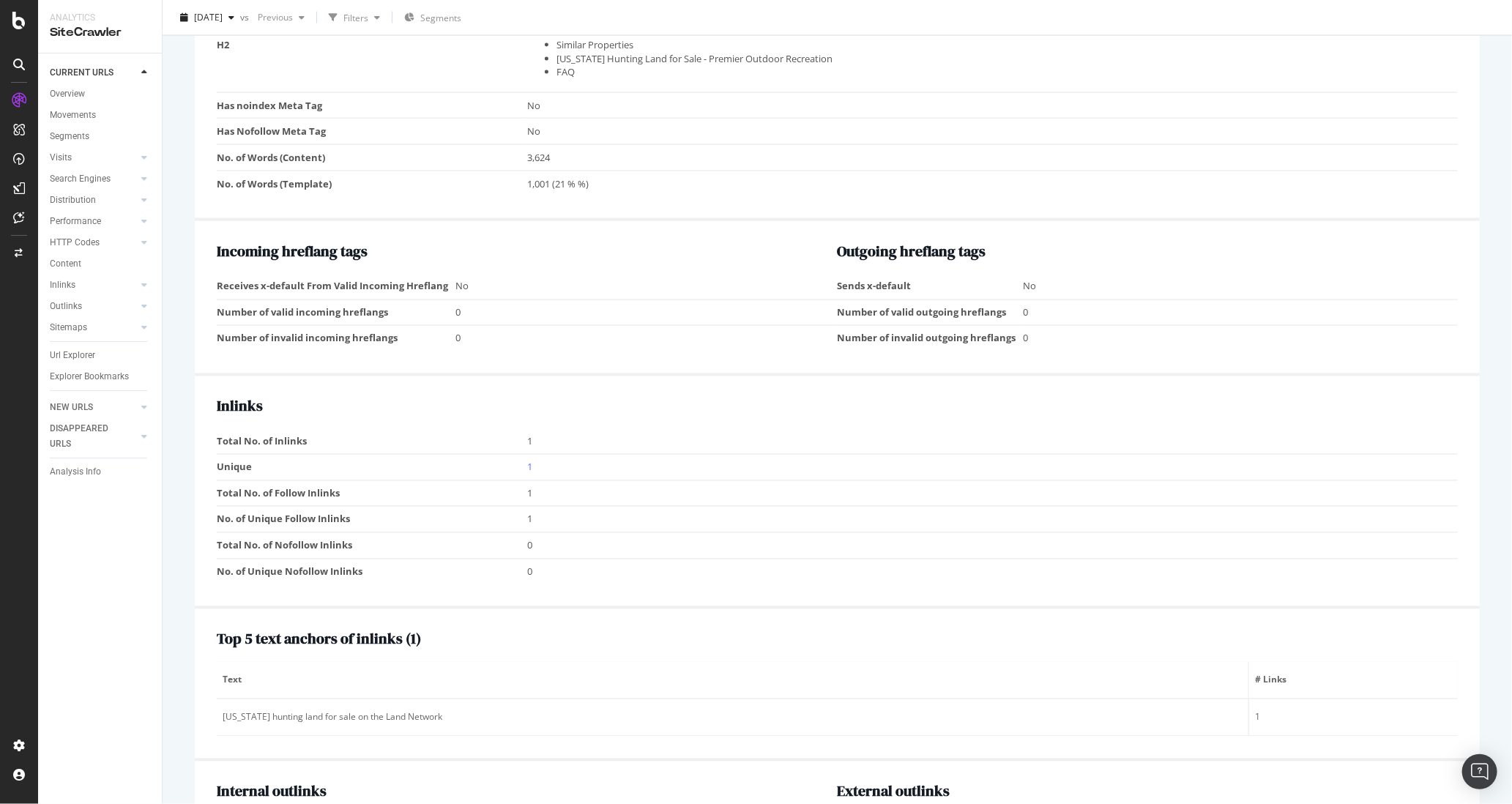
scroll to position [1712, 0]
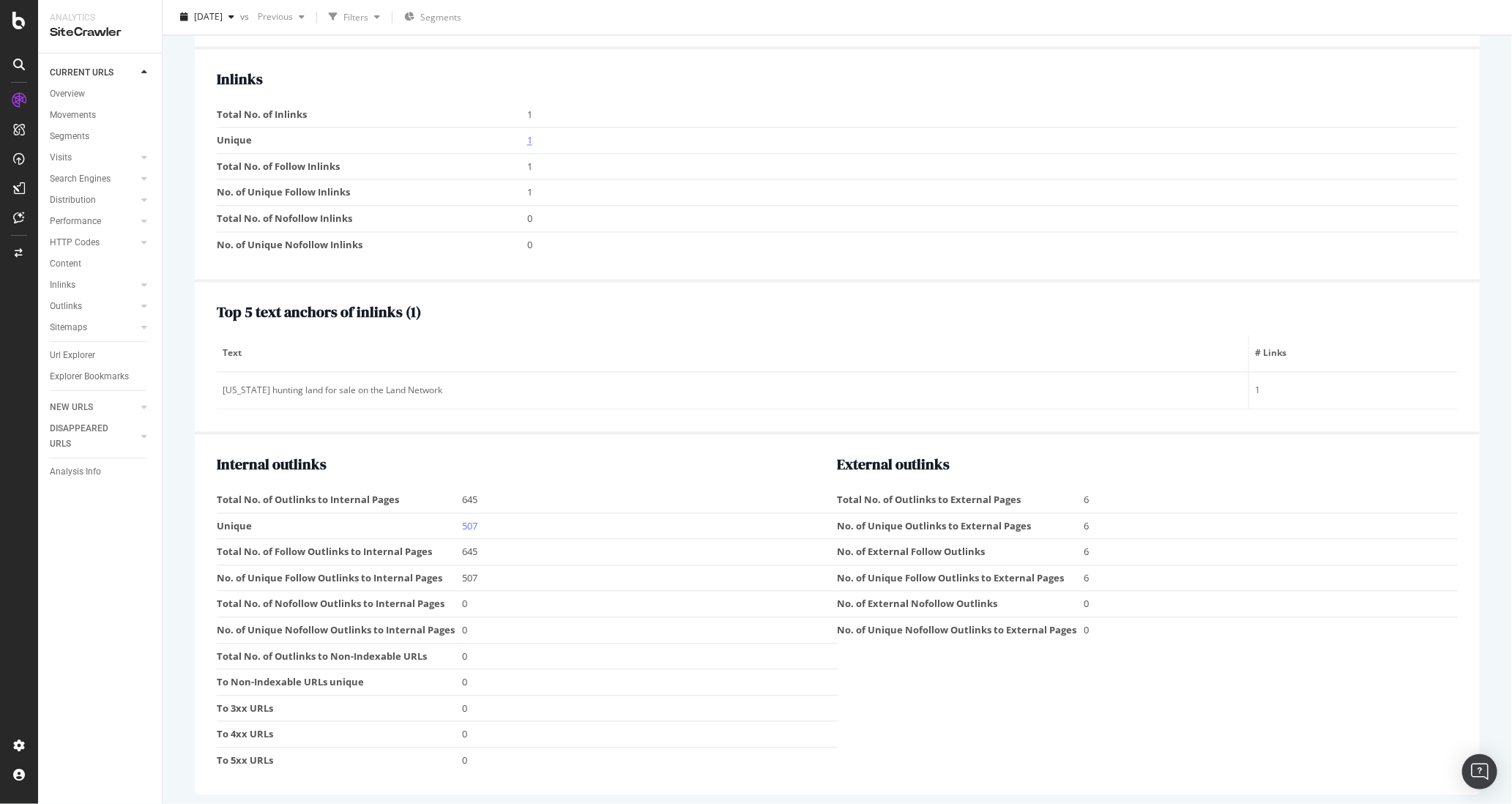
click at [529, 138] on link "1" at bounding box center [529, 140] width 5 height 13
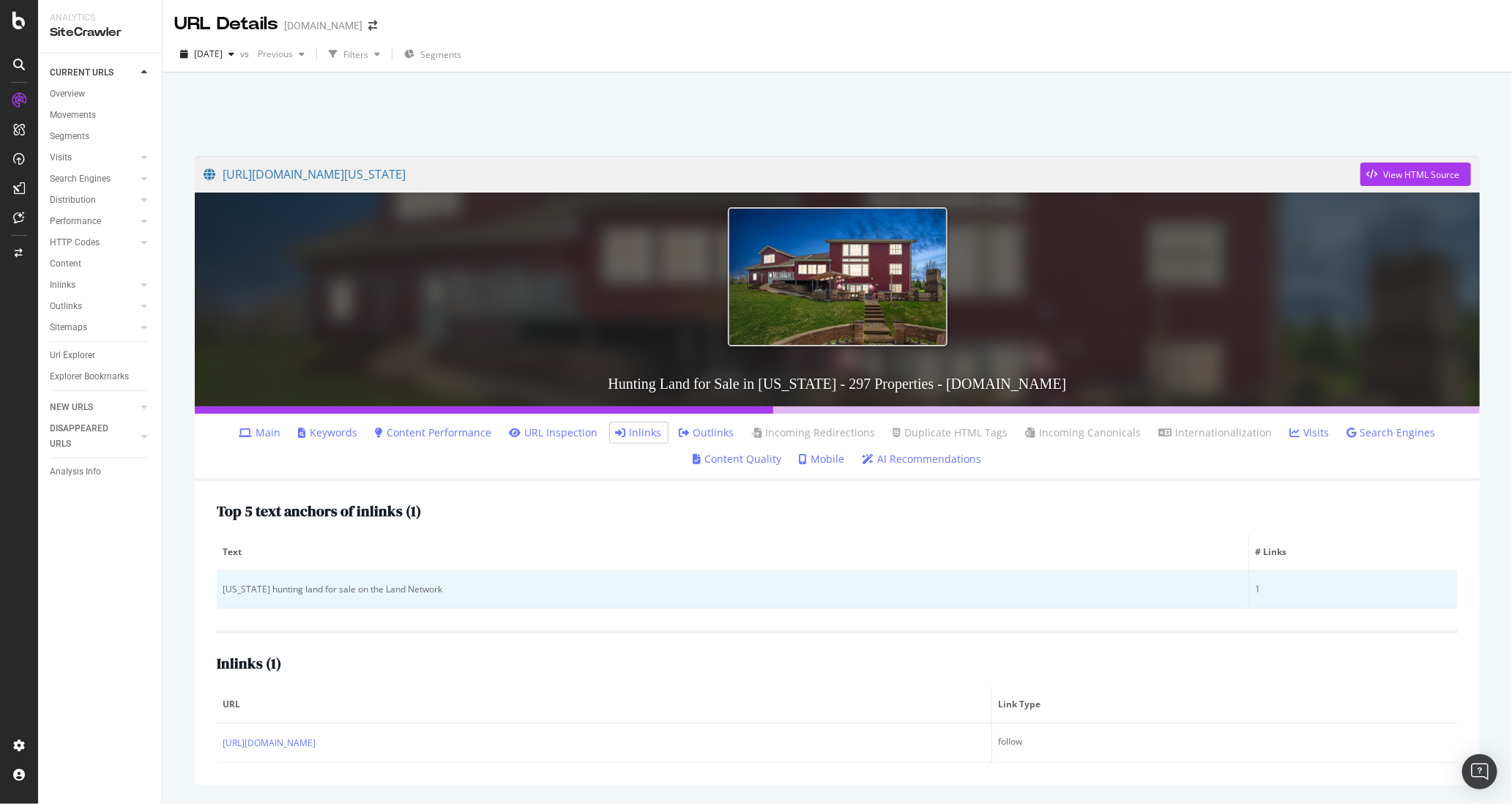
scroll to position [45, 0]
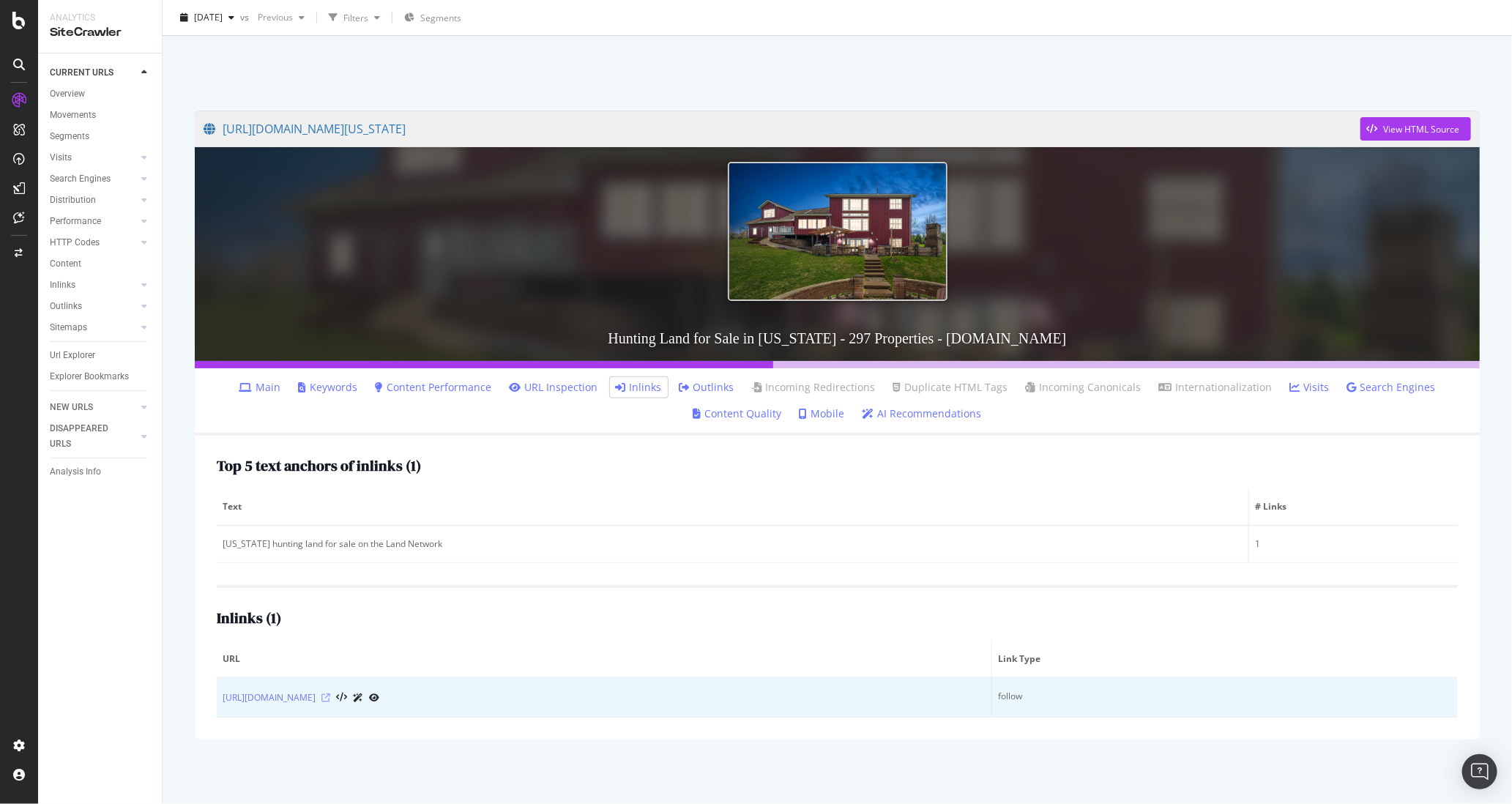
click at [330, 698] on icon at bounding box center [326, 698] width 9 height 9
